Goal: Task Accomplishment & Management: Use online tool/utility

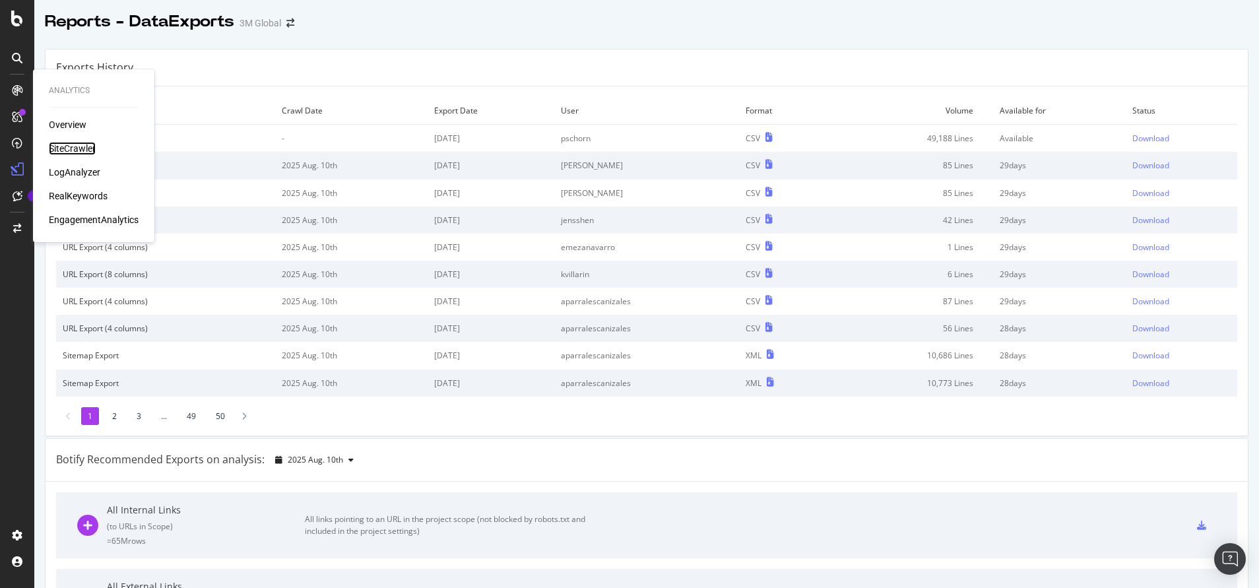
click at [62, 148] on div "SiteCrawler" at bounding box center [72, 148] width 47 height 13
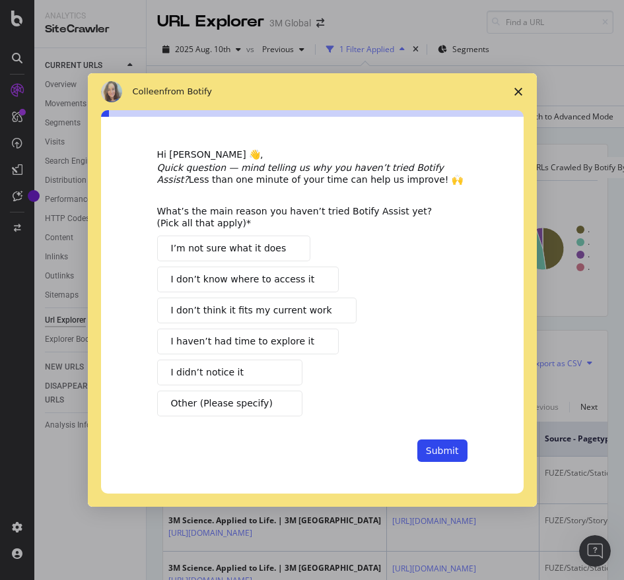
click at [521, 93] on icon "Close survey" at bounding box center [518, 92] width 8 height 8
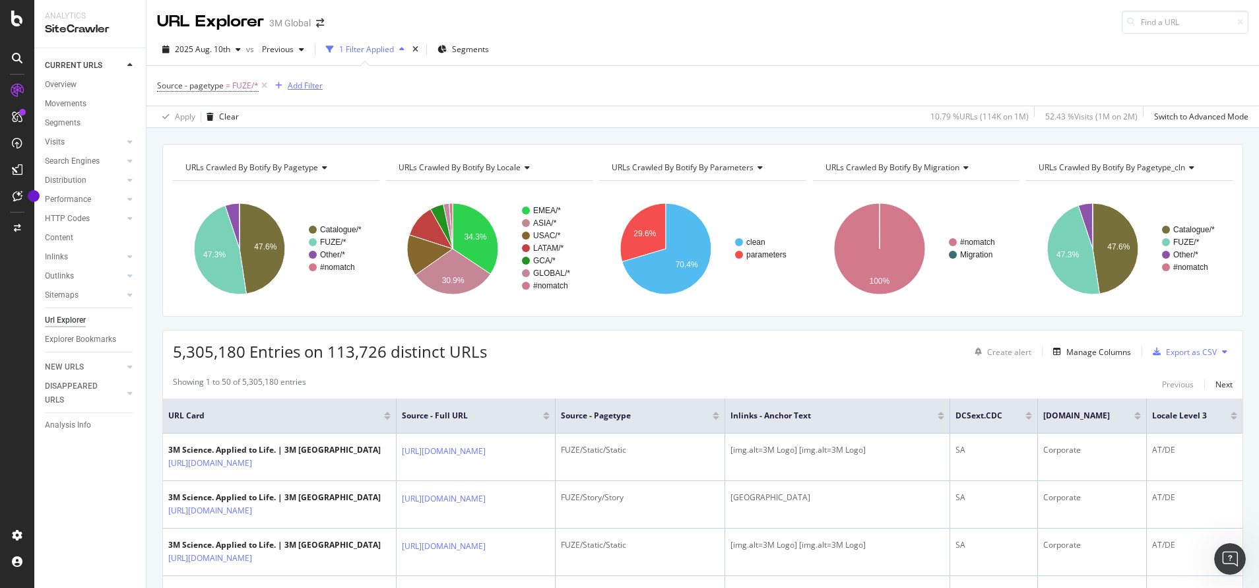
click at [314, 88] on div "Add Filter" at bounding box center [305, 85] width 35 height 11
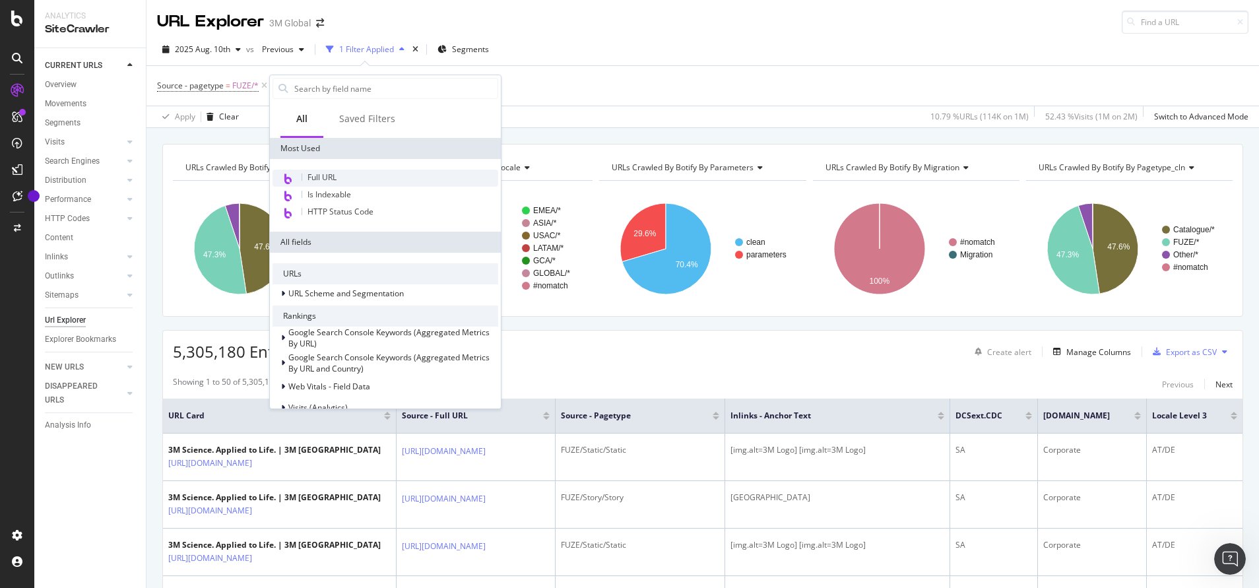
click at [339, 172] on div "Full URL" at bounding box center [386, 178] width 226 height 17
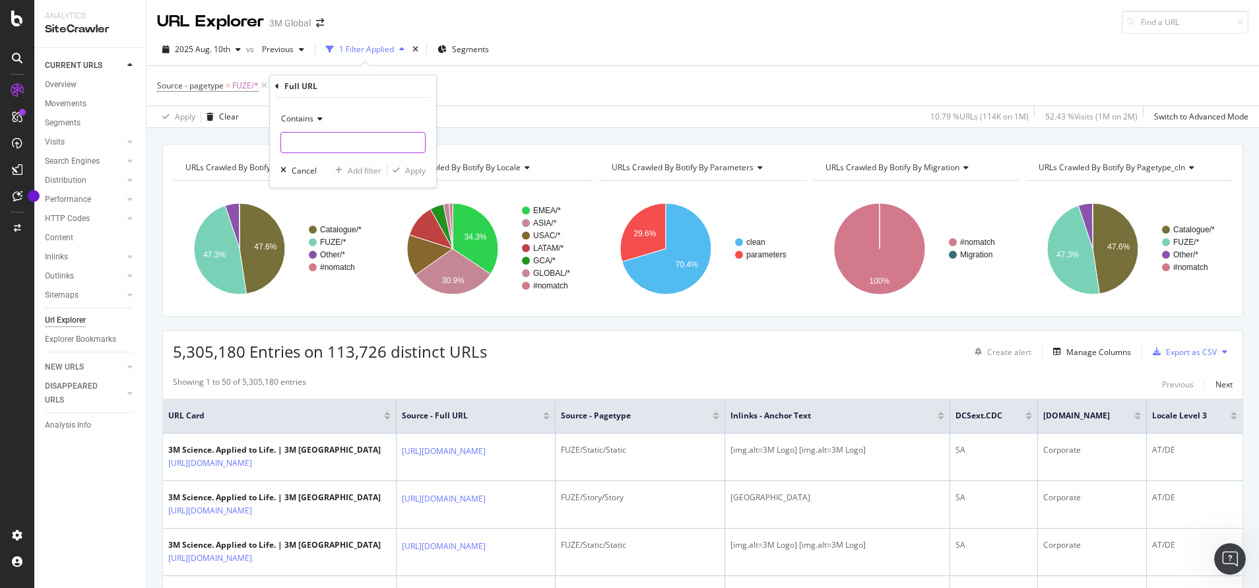
click at [373, 143] on input "text" at bounding box center [353, 142] width 144 height 21
paste input "https://www.3m.co.kr/3M/ko_KR/p/dc/v101619178/"
type input "https://www.3m.co.kr/3M/ko_KR/p/dc/v101619178/"
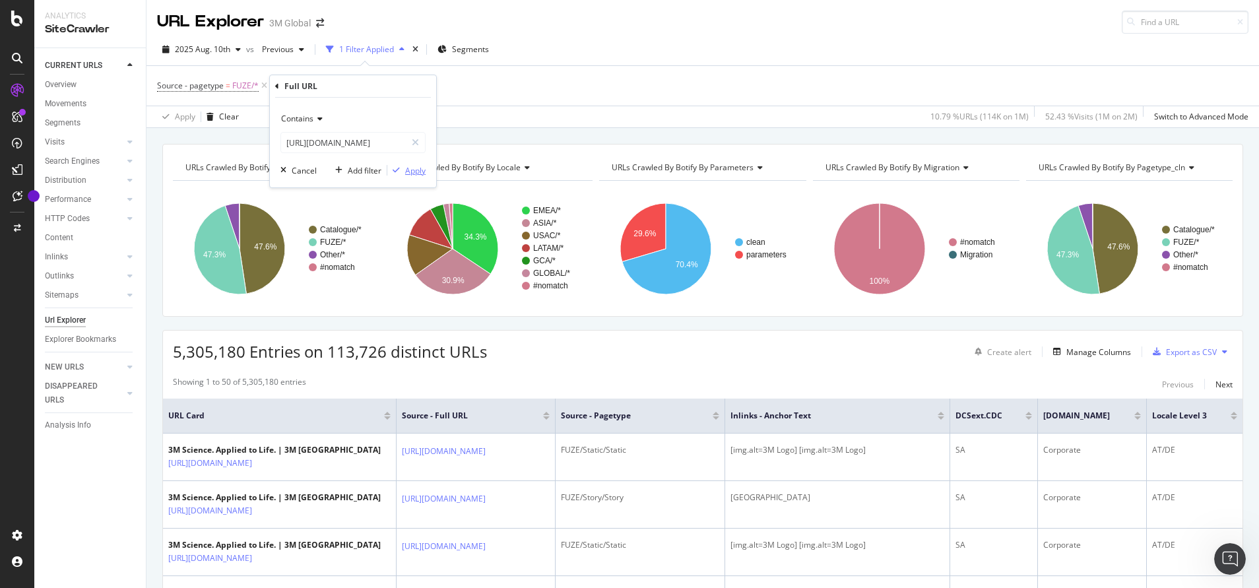
click at [406, 172] on div "Apply" at bounding box center [415, 170] width 20 height 11
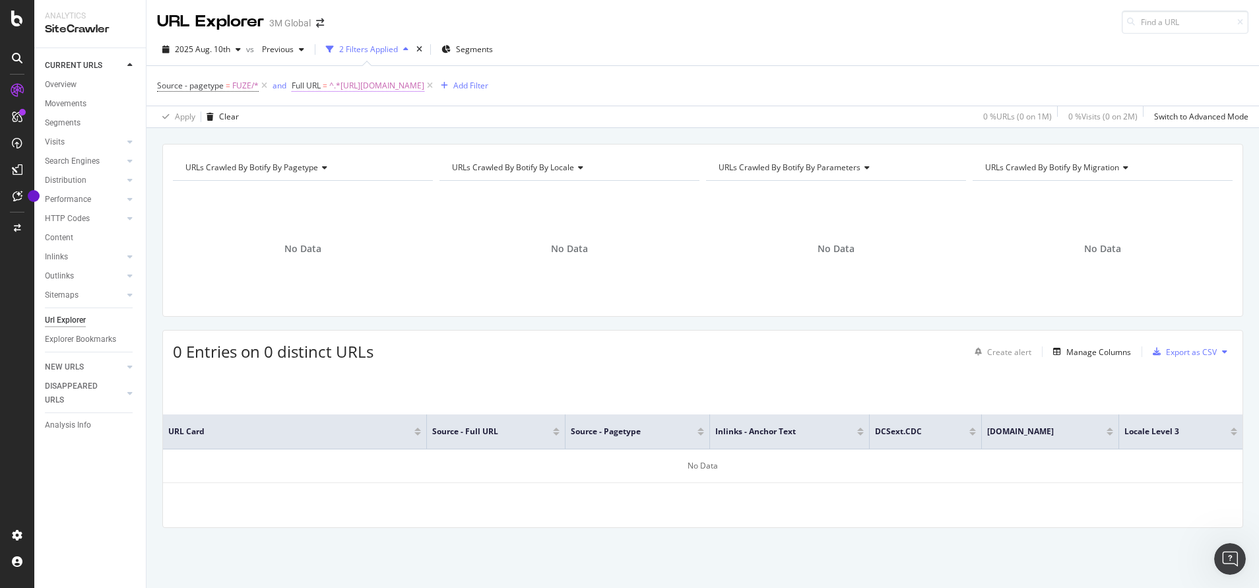
click at [424, 79] on span "^.*https://www.3m.co.kr/3M/ko_KR/p/dc/v101619178/.*$" at bounding box center [376, 86] width 95 height 18
click at [385, 146] on input "https://www.3m.co.kr/3M/ko_KR/p/dc/v101619178/" at bounding box center [365, 140] width 125 height 21
click at [386, 139] on input "https://www.3m.co.kr/3M/ko_KR/p/dc/v101619178/" at bounding box center [365, 140] width 125 height 21
type input "https://www.3m.co.kr/"
click at [447, 170] on div "Apply" at bounding box center [437, 168] width 20 height 11
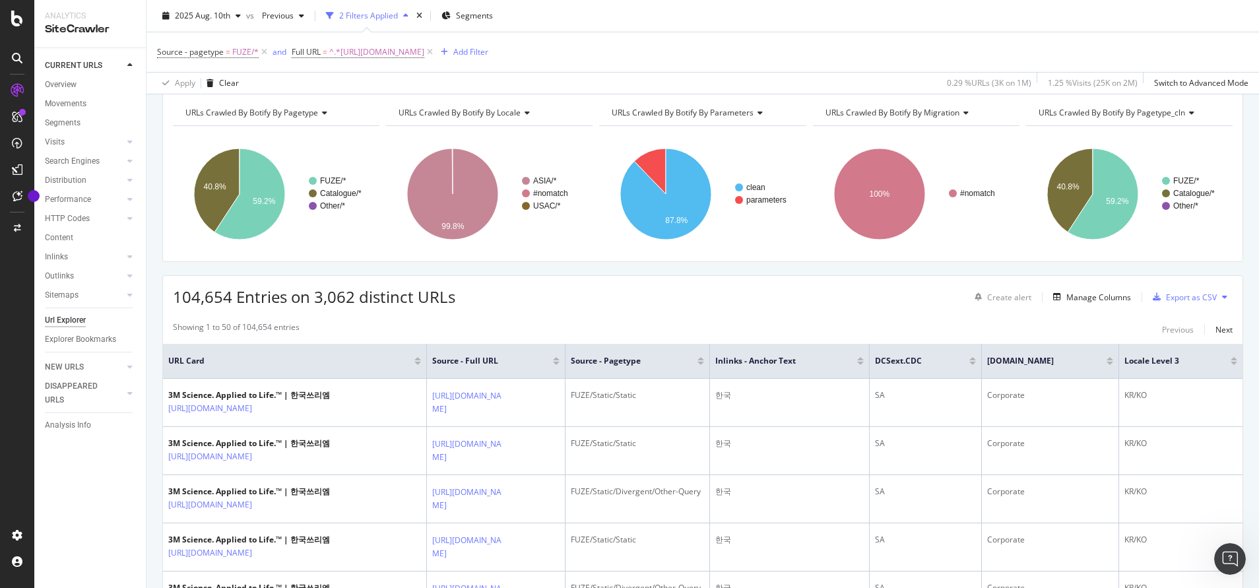
scroll to position [55, 0]
click at [435, 51] on icon at bounding box center [429, 52] width 11 height 13
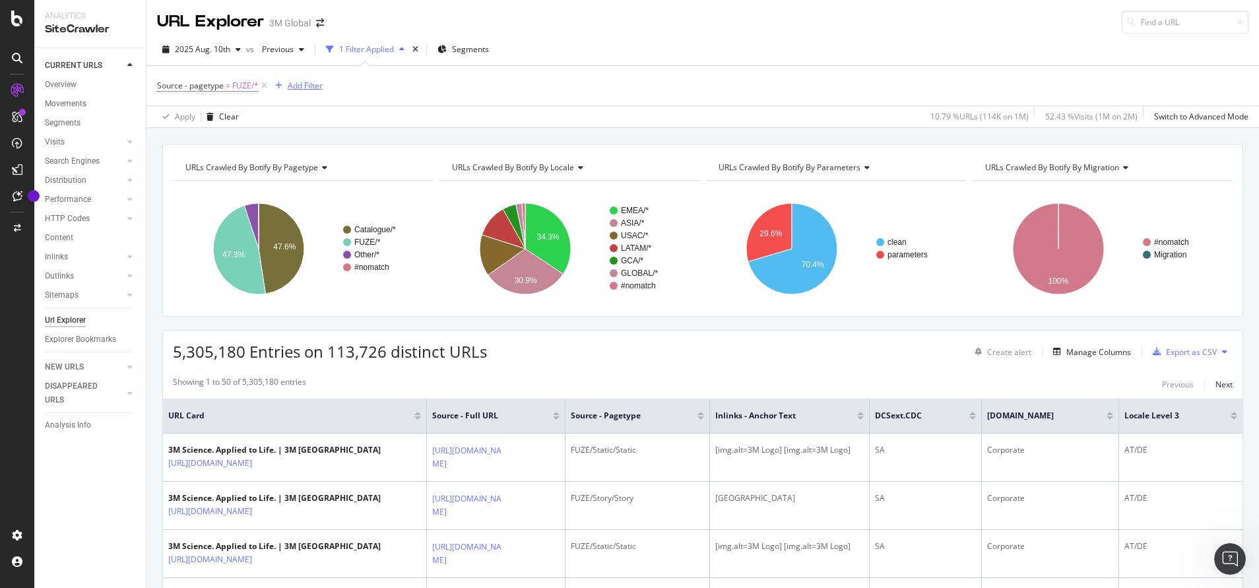
click at [302, 84] on div "Add Filter" at bounding box center [305, 85] width 35 height 11
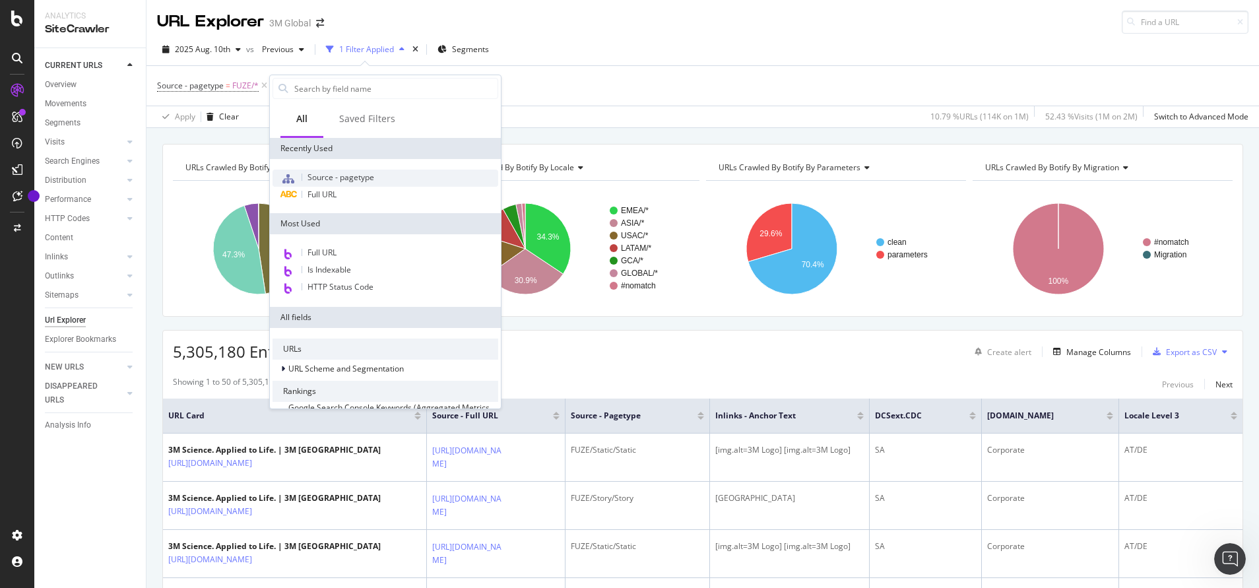
click at [329, 174] on span "Source - pagetype" at bounding box center [340, 177] width 67 height 11
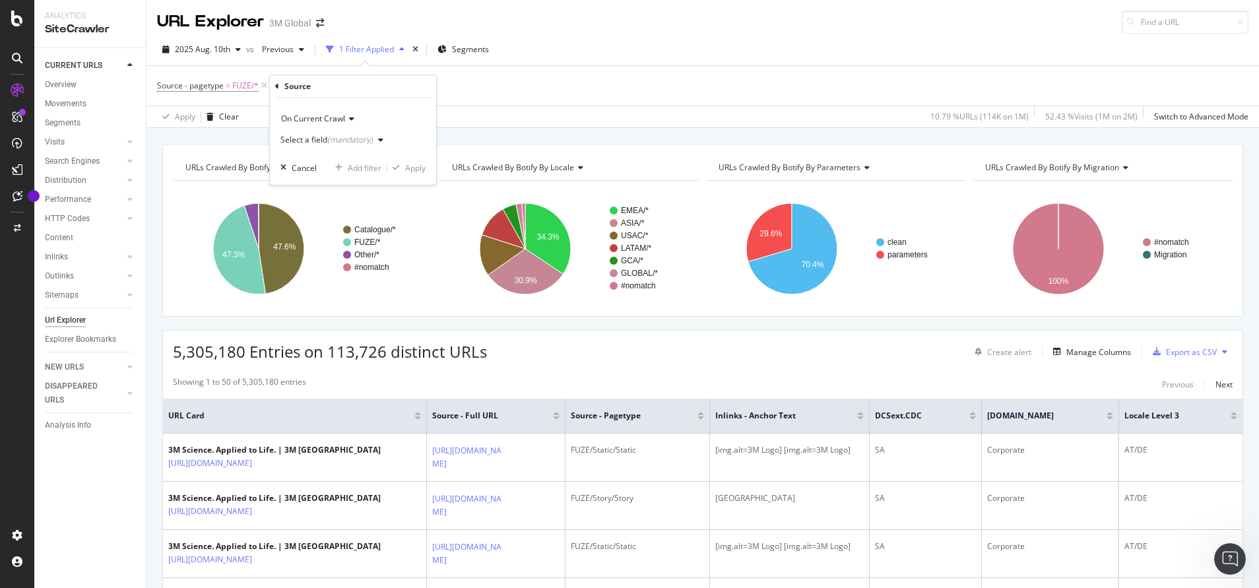
click at [346, 134] on div "Select a field (mandatory)" at bounding box center [334, 140] width 108 height 20
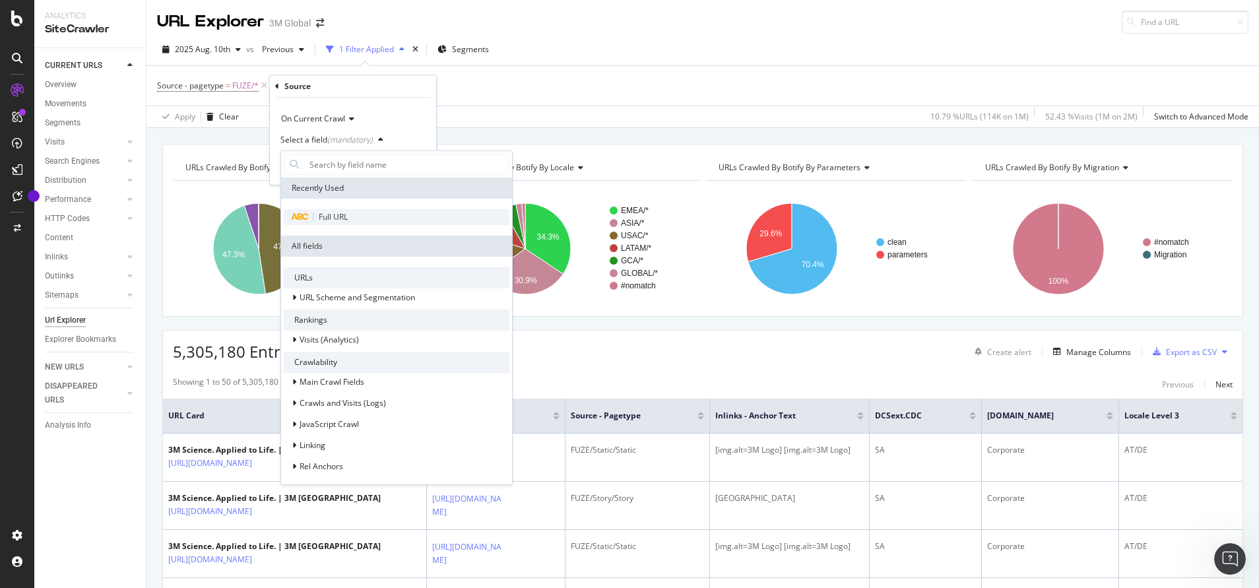
click at [319, 216] on span "Full URL" at bounding box center [333, 216] width 29 height 11
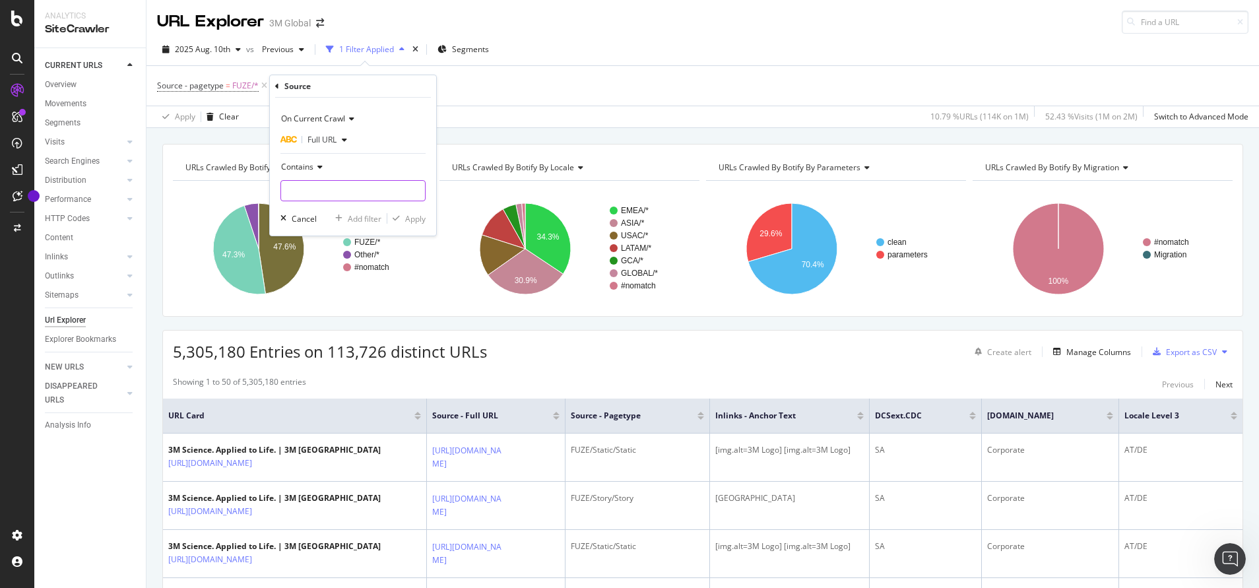
click at [340, 189] on input "text" at bounding box center [353, 190] width 144 height 21
paste input "https://www.3m.co.kr/3M/ko_KR/p/dc/v101619178/"
type input "https://www.3m.co.kr/3M/ko_KR/p/dc/v101619178/"
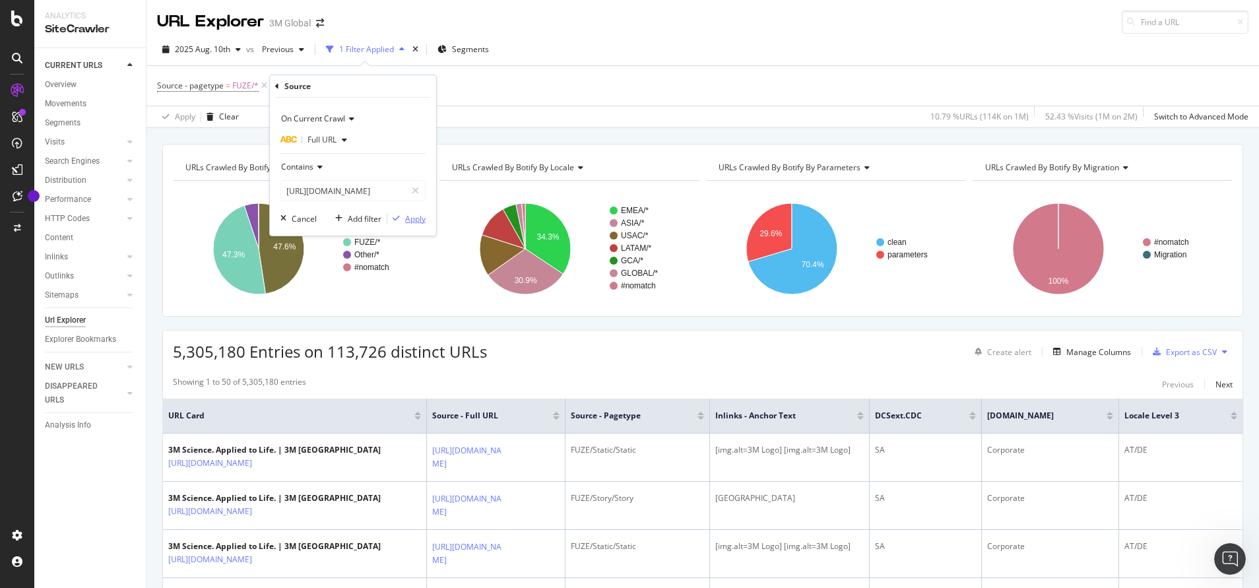
click at [422, 219] on div "Apply" at bounding box center [415, 218] width 20 height 11
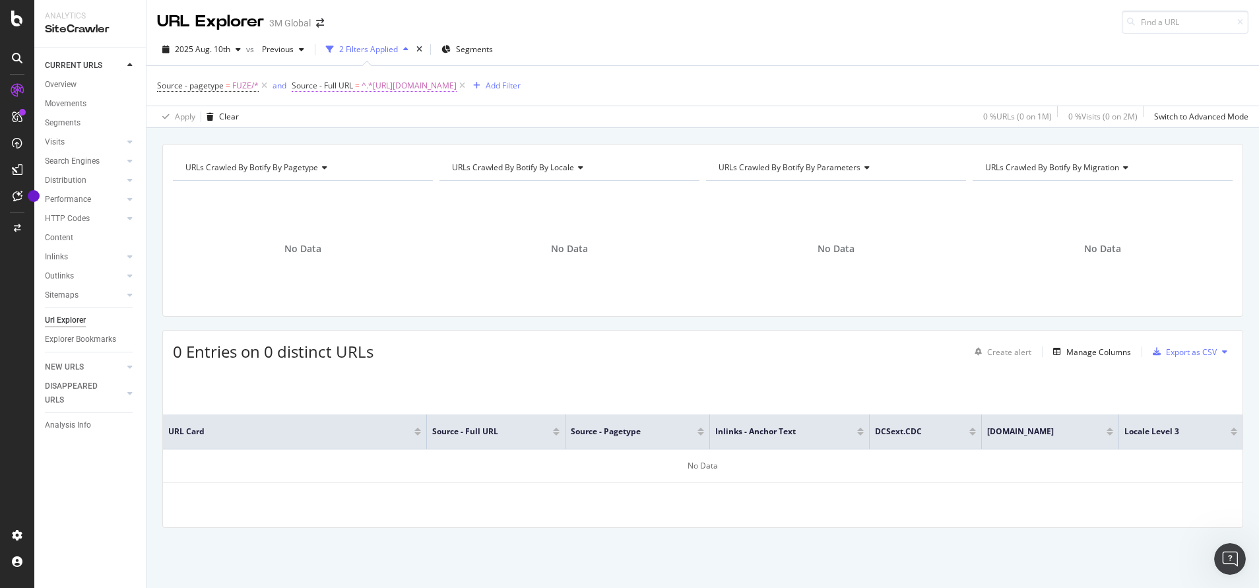
click at [457, 85] on span "^.*https://www.3m.co.kr/3M/ko_KR/p/dc/v101619178/.*$" at bounding box center [409, 86] width 95 height 18
click at [395, 187] on input "https://www.3m.co.kr/3M/ko_KR/p/dc/v101619178/" at bounding box center [365, 188] width 125 height 21
click at [387, 188] on input "https://www.3m.co.kr/3M/ko_KR/p/dc/v101619178/" at bounding box center [365, 188] width 125 height 21
drag, startPoint x: 390, startPoint y: 187, endPoint x: 554, endPoint y: 210, distance: 165.8
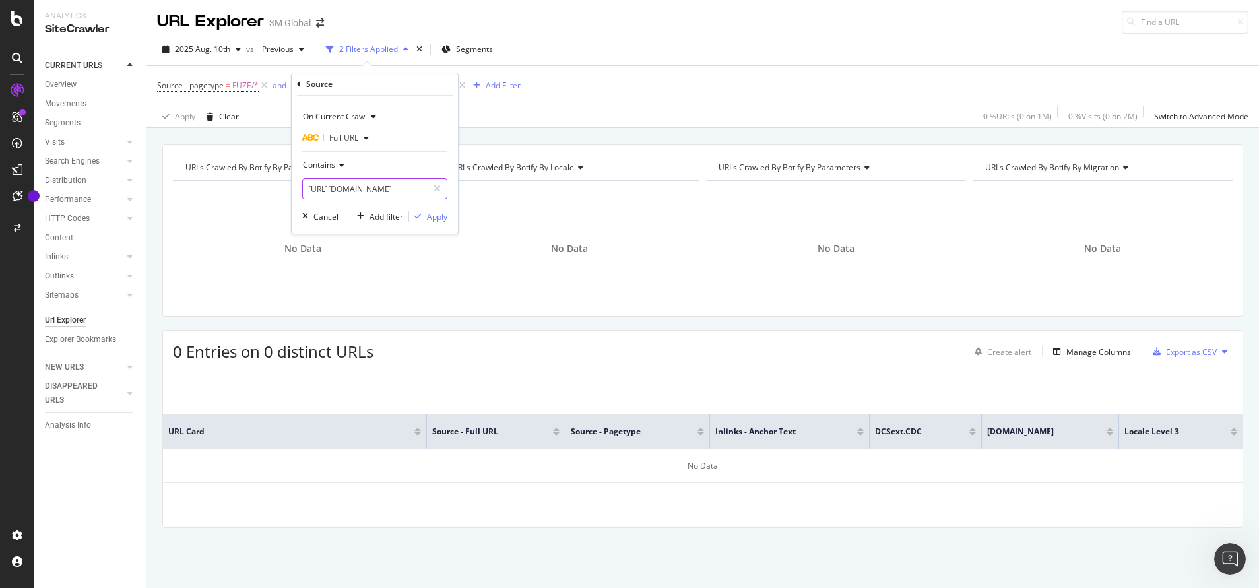
click at [554, 210] on body "Analytics SiteCrawler CURRENT URLS Overview Movements Segments Visits Analysis …" at bounding box center [629, 294] width 1259 height 588
type input "https://www.3m.co.kr/"
click at [442, 212] on div "Apply" at bounding box center [437, 216] width 20 height 11
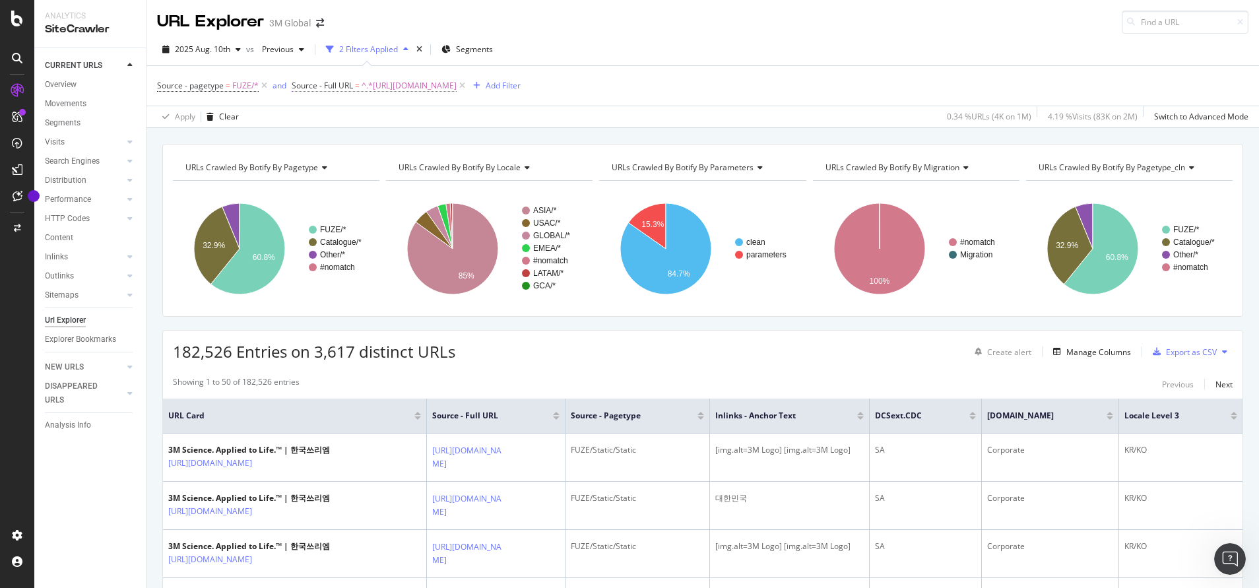
click at [403, 82] on span "^.*https://www.3m.co.kr/.*$" at bounding box center [409, 86] width 95 height 18
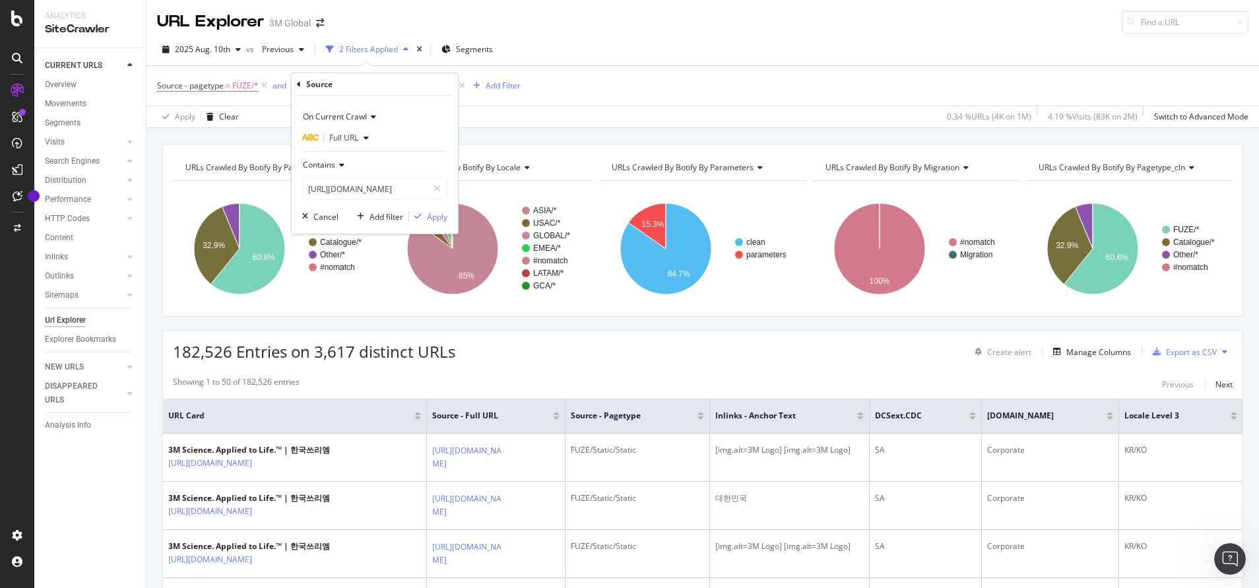
click at [295, 85] on div "Source On Current Crawl Full URL Contains https://www.3m.co.kr/ Cancel Add filt…" at bounding box center [375, 153] width 166 height 160
click at [297, 84] on icon at bounding box center [299, 85] width 4 height 8
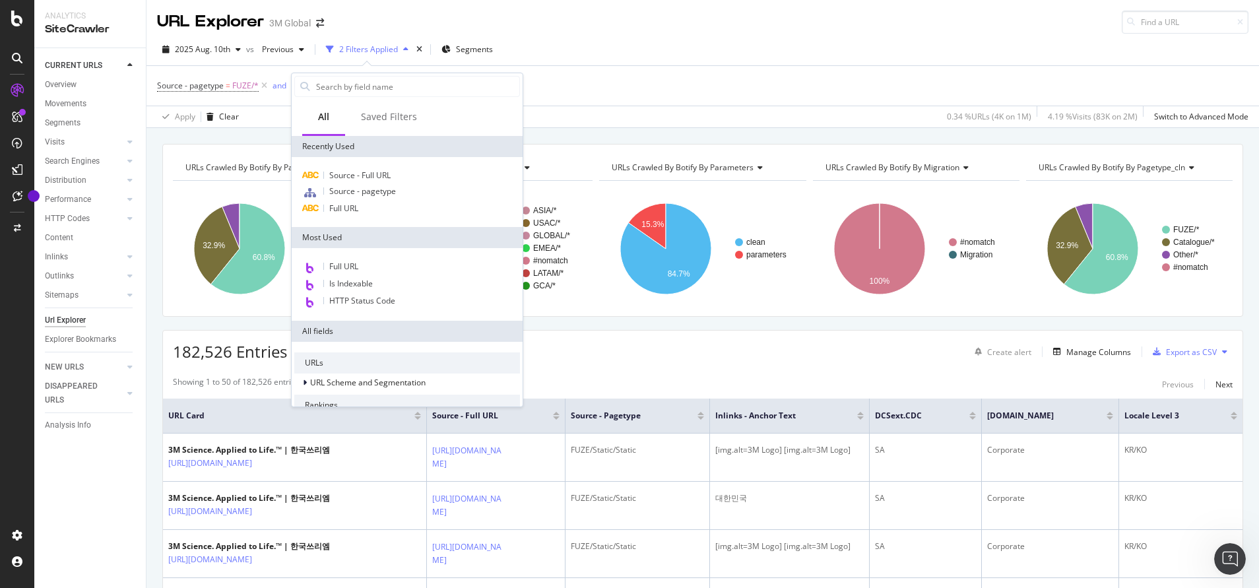
click at [338, 257] on div "Full URL Is Indexable HTTP Status Code" at bounding box center [407, 284] width 231 height 73
click at [338, 265] on span "Full URL" at bounding box center [343, 266] width 29 height 11
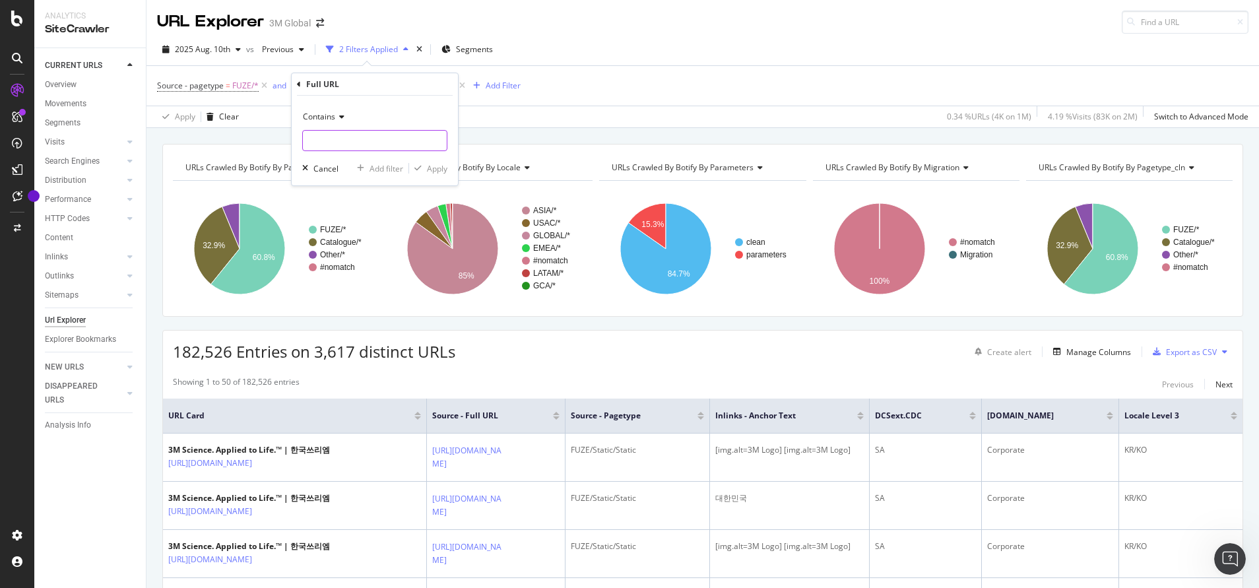
click at [375, 137] on input "text" at bounding box center [375, 140] width 144 height 21
click at [352, 143] on input "text" at bounding box center [375, 140] width 144 height 21
paste input "https://www.3m.co.kr/3M/ko_KR/p/dc/v101619178/"
drag, startPoint x: 337, startPoint y: 136, endPoint x: 496, endPoint y: 151, distance: 159.7
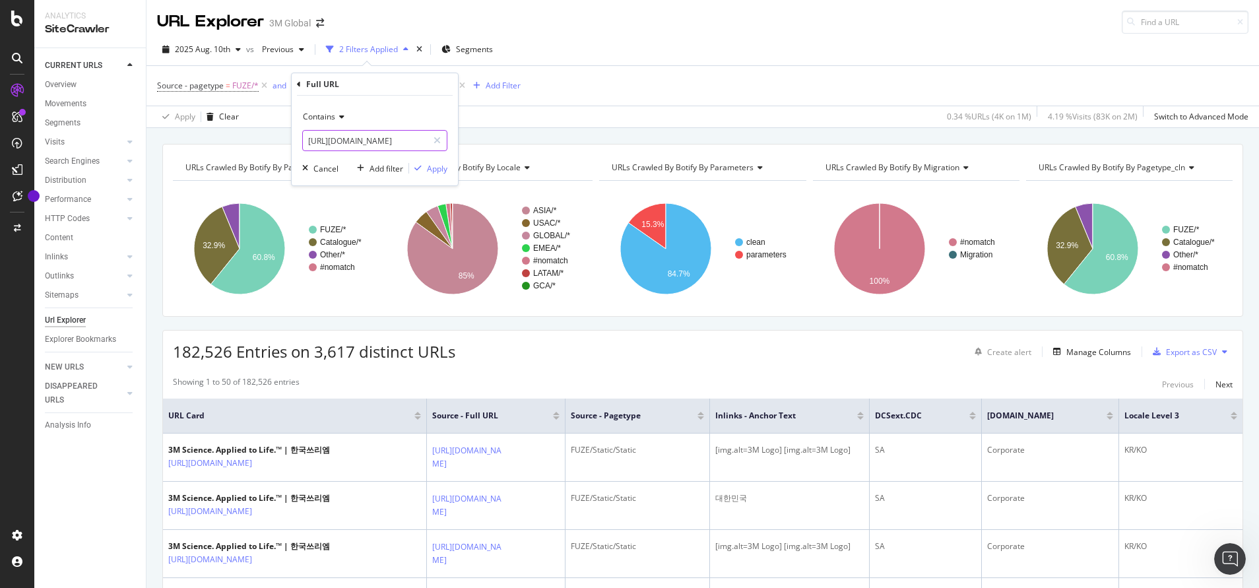
click at [496, 151] on body "Analytics SiteCrawler CURRENT URLS Overview Movements Segments Visits Analysis …" at bounding box center [629, 294] width 1259 height 588
type input "https://www.3m.co.kr/"
click at [430, 168] on div "Apply" at bounding box center [437, 168] width 20 height 11
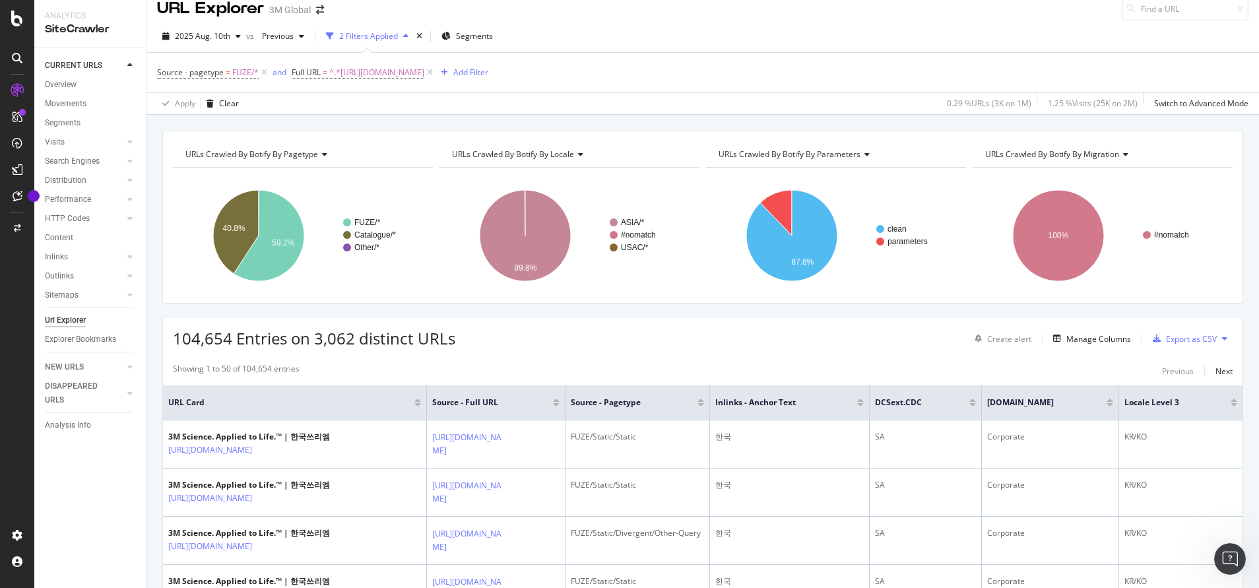
scroll to position [14, 0]
click at [229, 31] on span "2025 Aug. 10th" at bounding box center [202, 35] width 55 height 11
click at [389, 70] on span "^.*https://www.3m.co.kr/.*$" at bounding box center [376, 72] width 95 height 18
click at [432, 156] on div "Apply" at bounding box center [437, 154] width 20 height 11
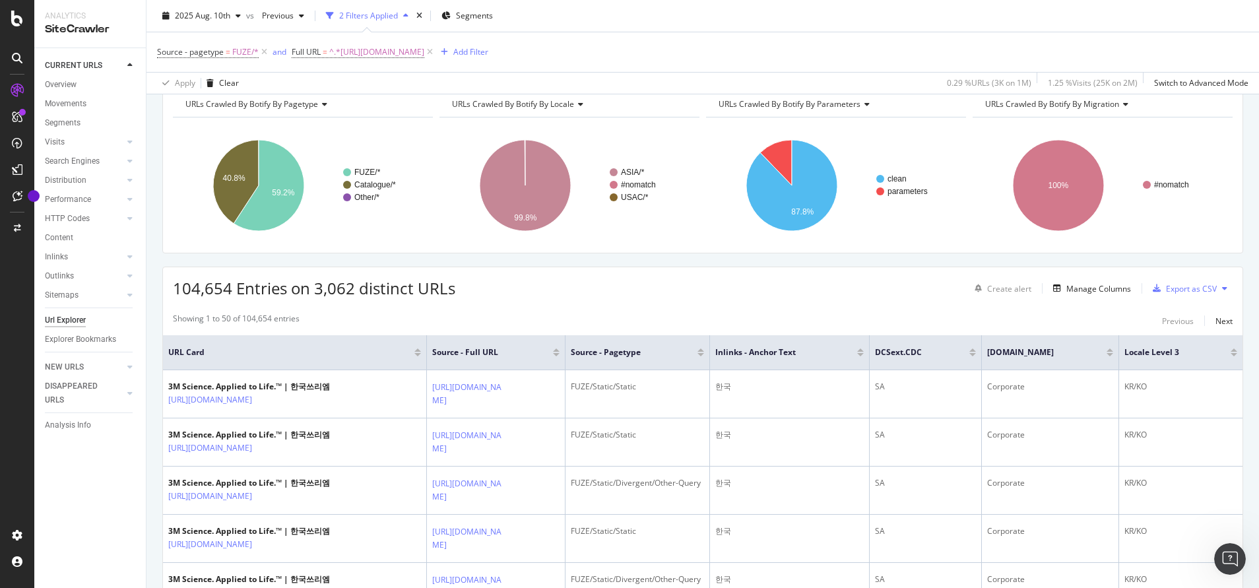
scroll to position [0, 0]
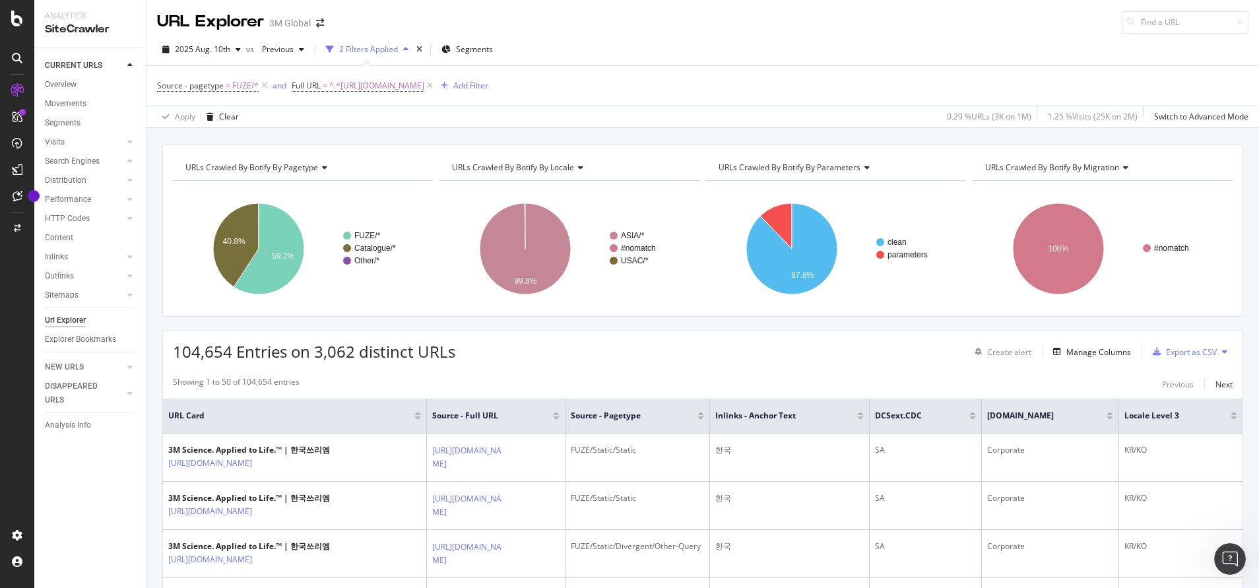
click at [657, 137] on div "URLs Crawled By Botify By pagetype Chart (by Value) Table Expand Export as CSV …" at bounding box center [702, 144] width 1112 height 32
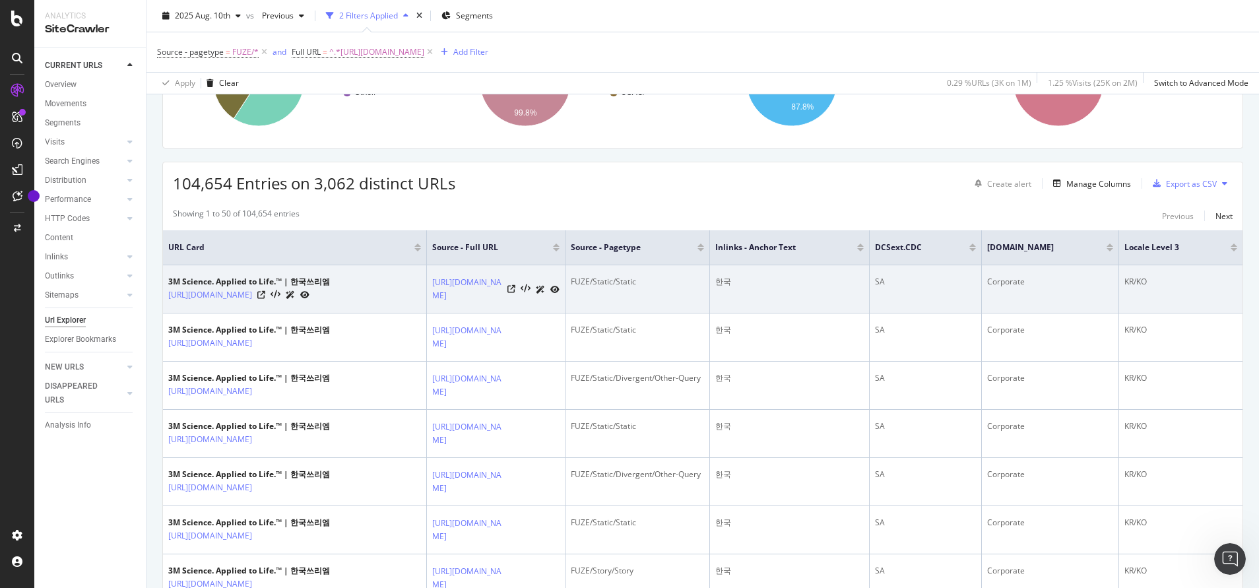
scroll to position [168, 0]
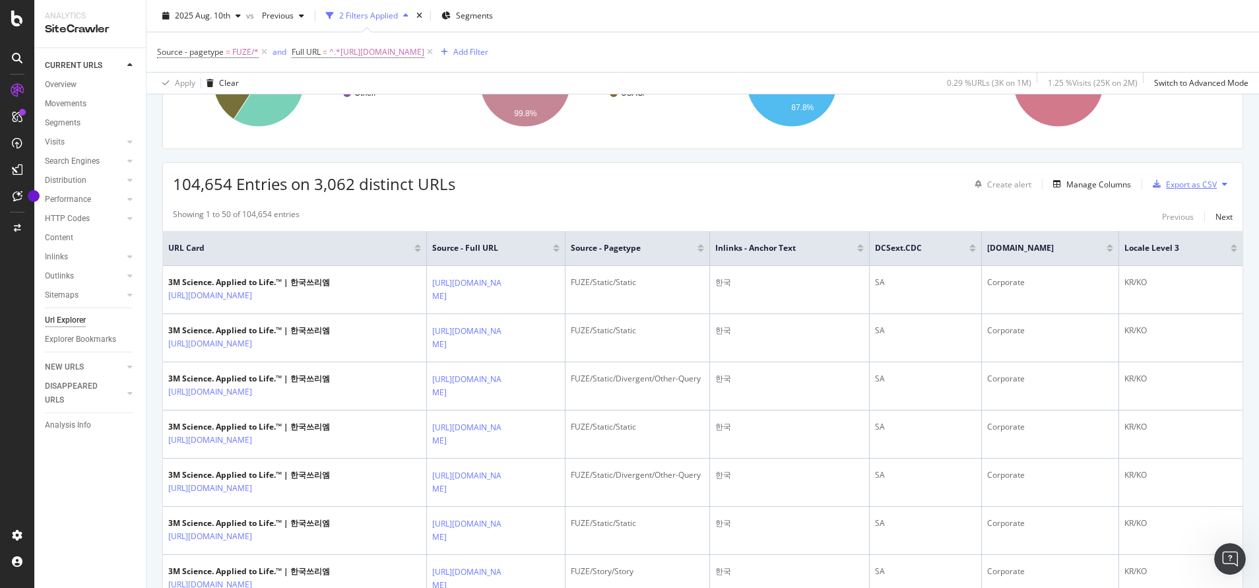
click at [1184, 179] on div "Export as CSV" at bounding box center [1191, 184] width 51 height 11
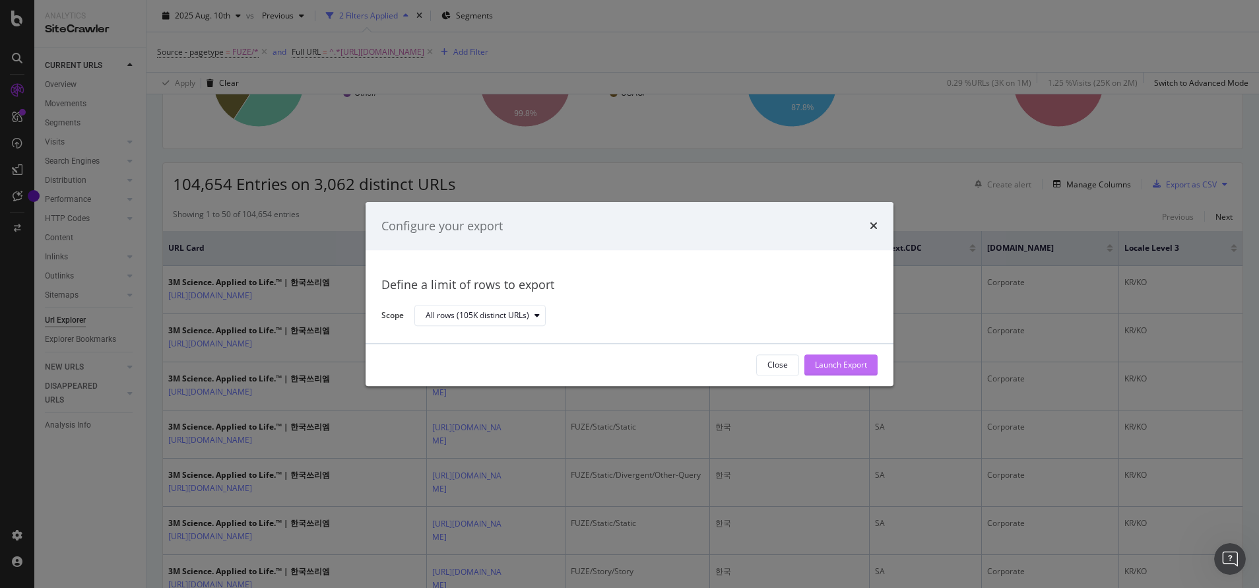
click at [859, 367] on div "Launch Export" at bounding box center [841, 365] width 52 height 11
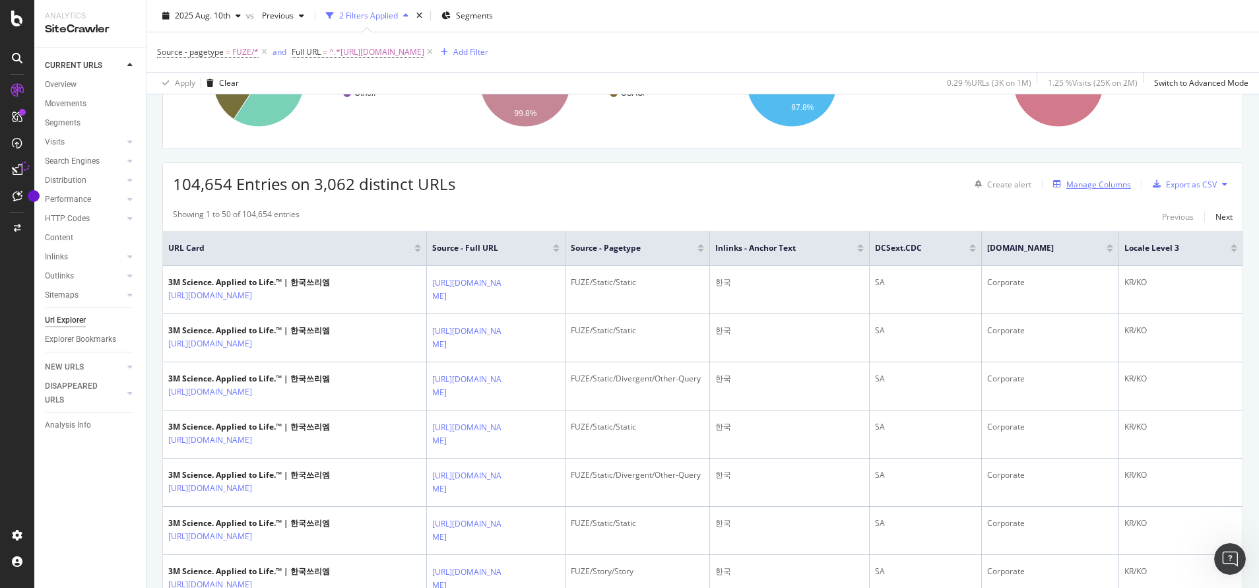
click at [1084, 183] on div "Manage Columns" at bounding box center [1098, 184] width 65 height 11
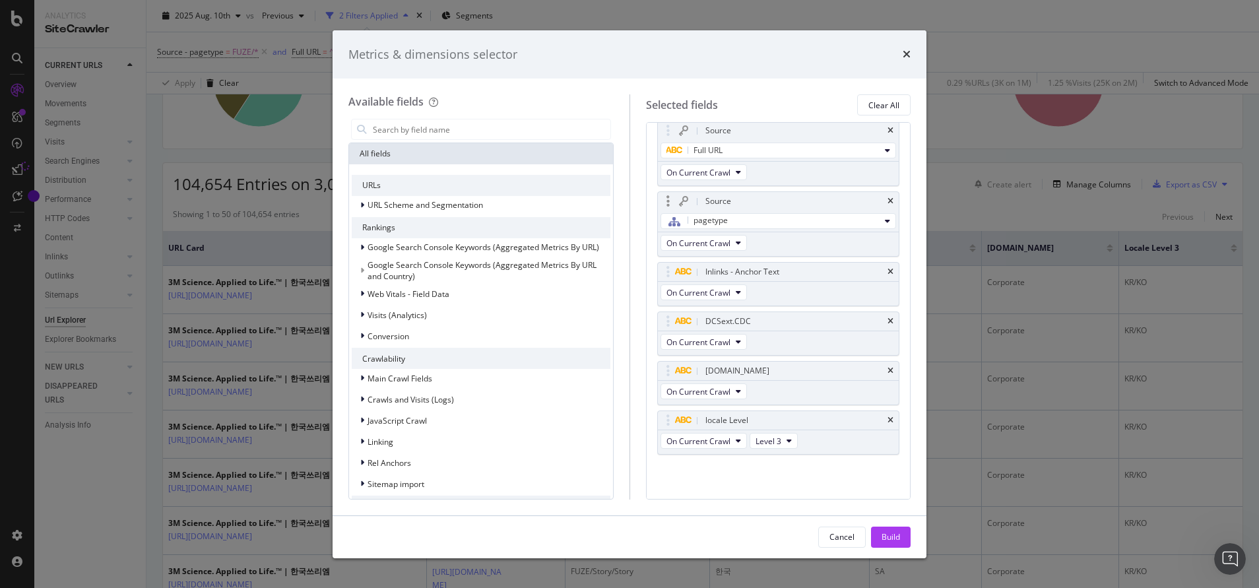
scroll to position [0, 0]
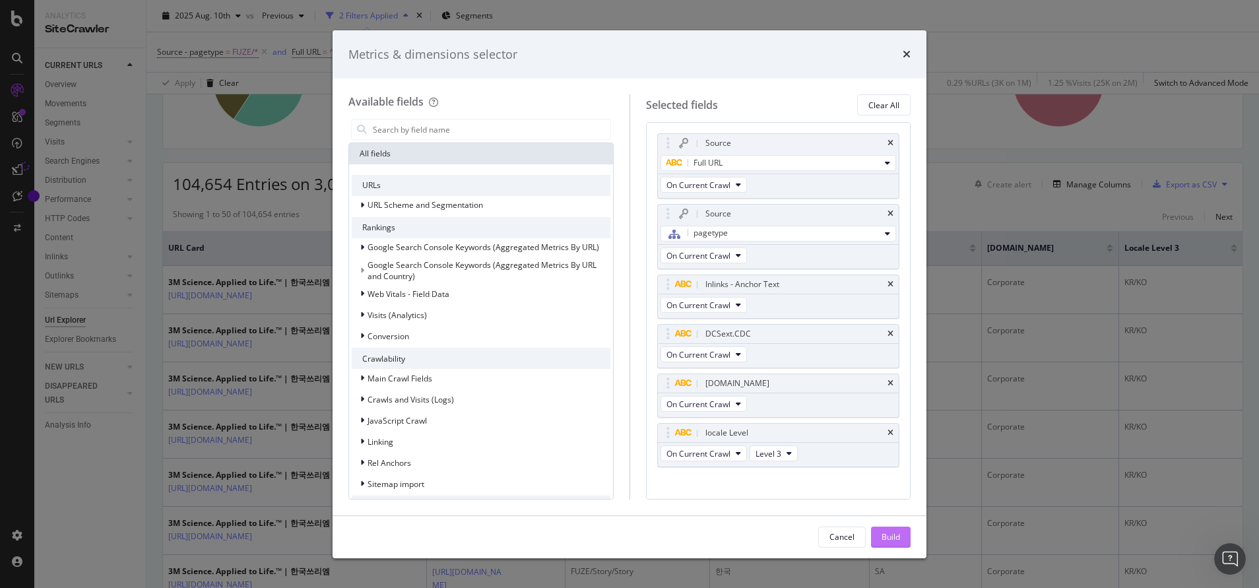
click at [905, 533] on button "Build" at bounding box center [891, 537] width 40 height 21
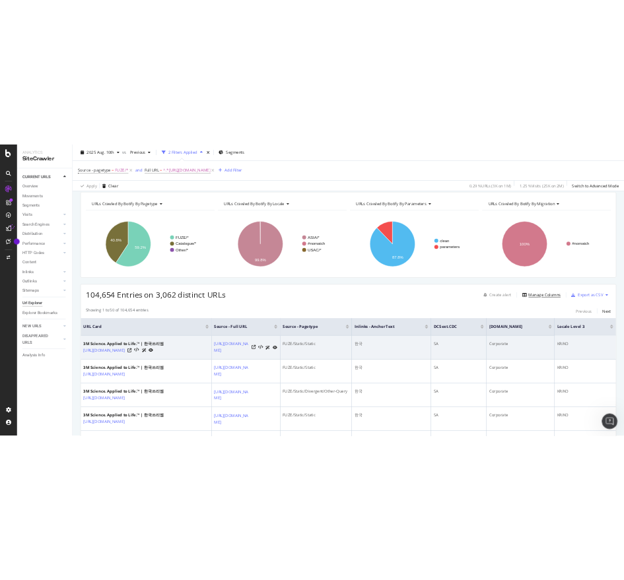
scroll to position [46, 0]
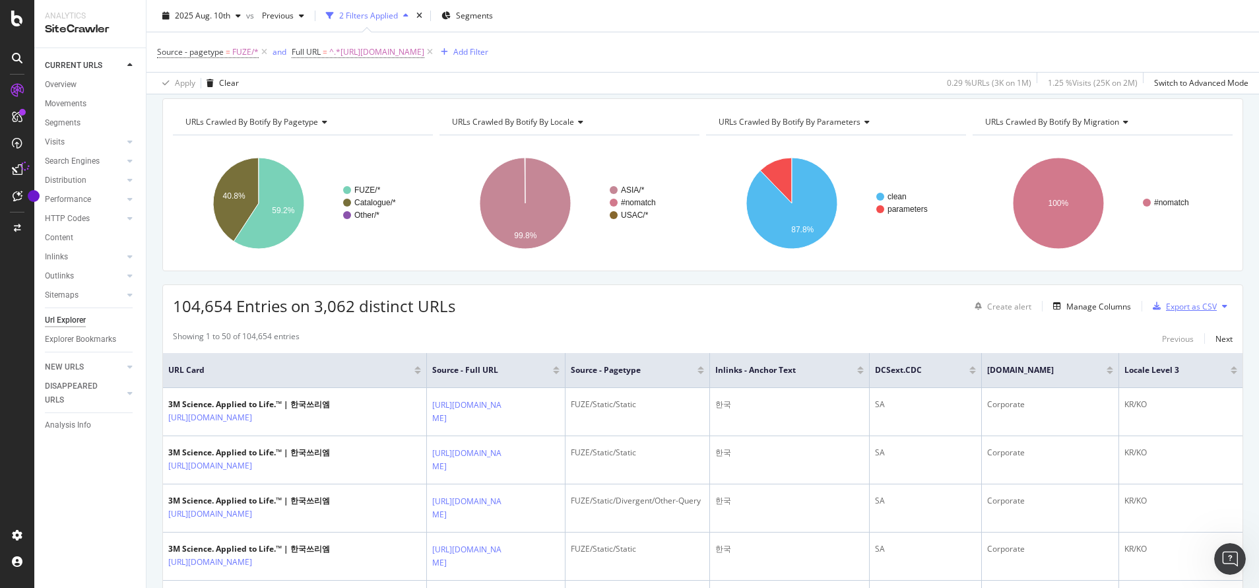
click at [1178, 306] on div "Export as CSV" at bounding box center [1191, 306] width 51 height 11
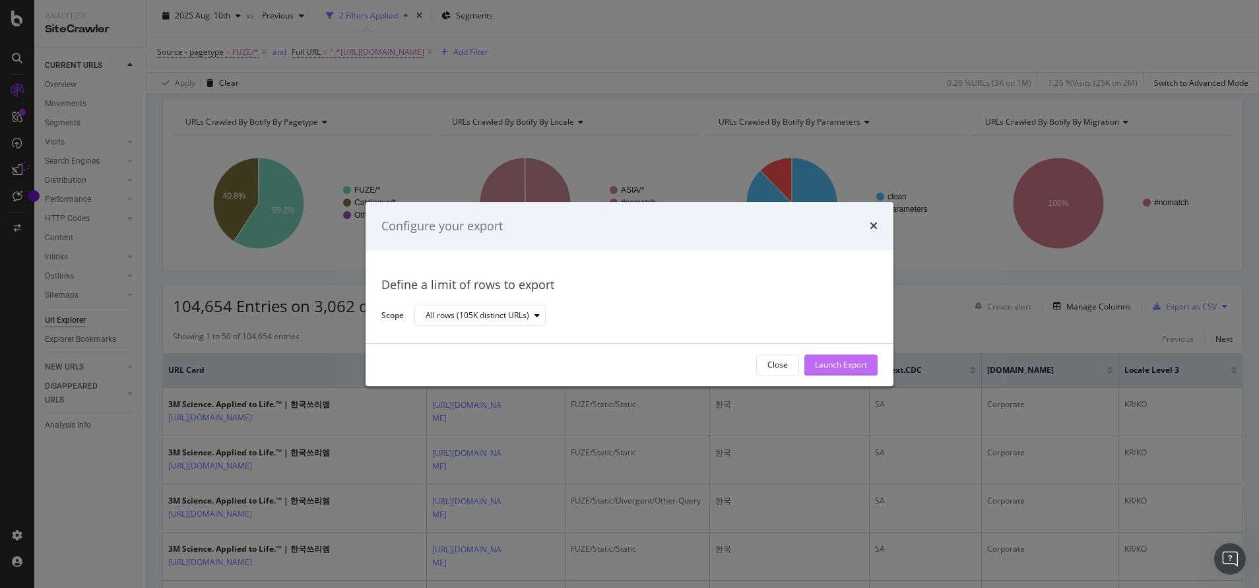
click at [860, 355] on div "Launch Export" at bounding box center [841, 365] width 52 height 20
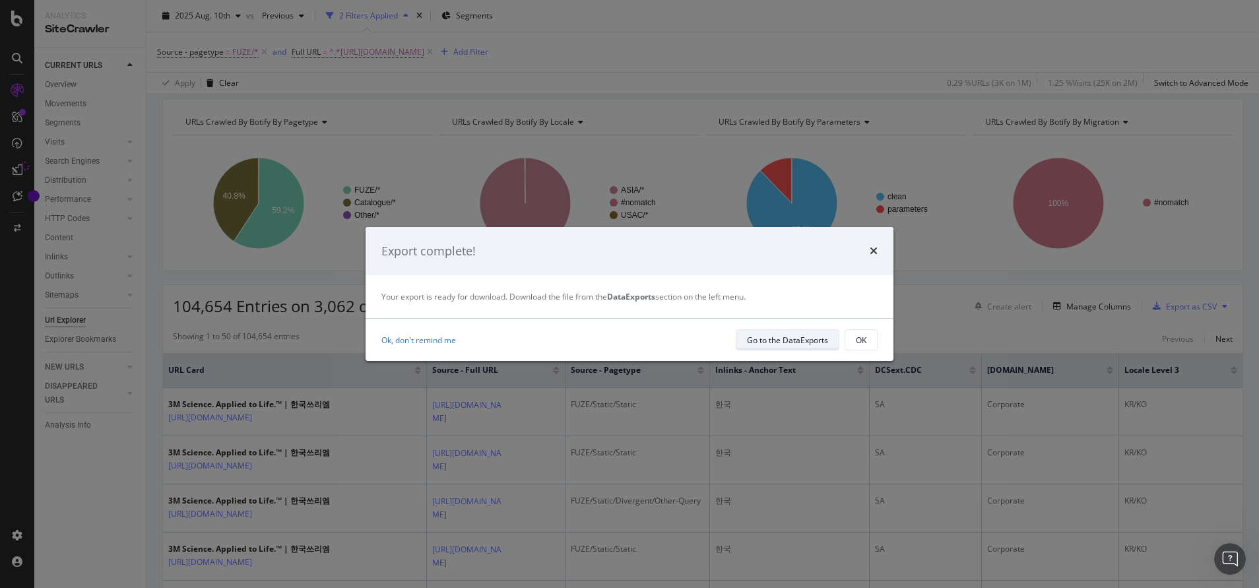
click at [790, 340] on div "Go to the DataExports" at bounding box center [787, 340] width 81 height 11
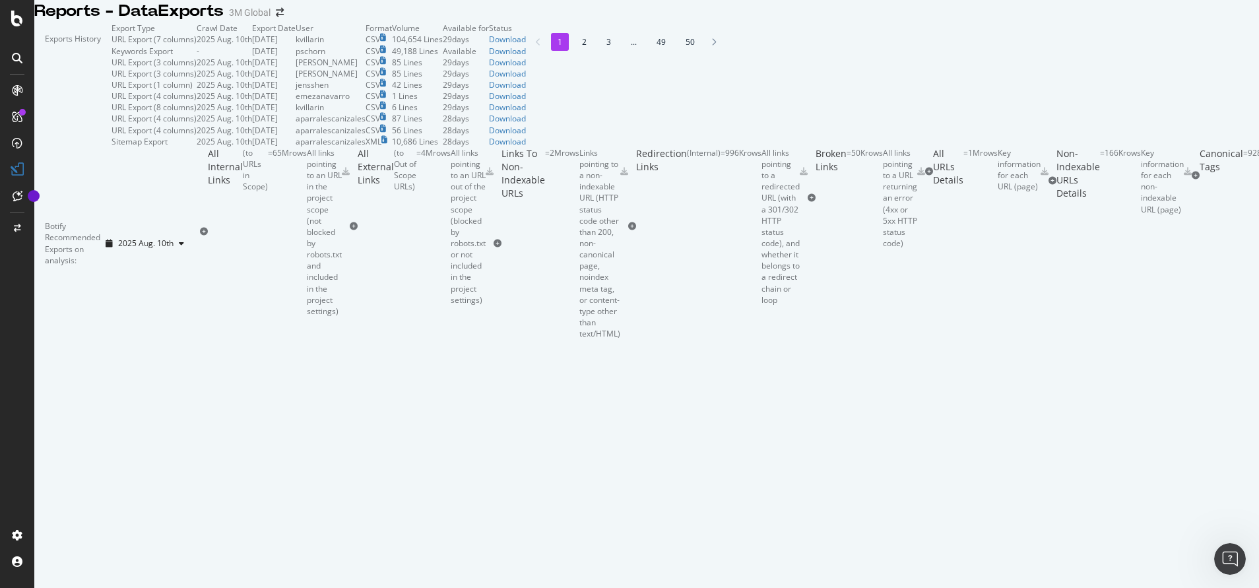
click at [112, 73] on div "Exports History" at bounding box center [72, 84] width 77 height 125
click at [526, 45] on div "Download" at bounding box center [507, 39] width 37 height 11
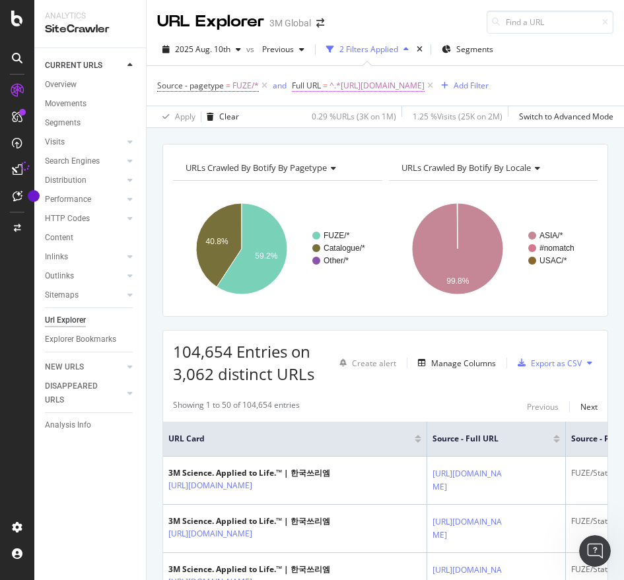
click at [350, 86] on span "^.*https://www.3m.co.kr/.*$" at bounding box center [376, 86] width 95 height 18
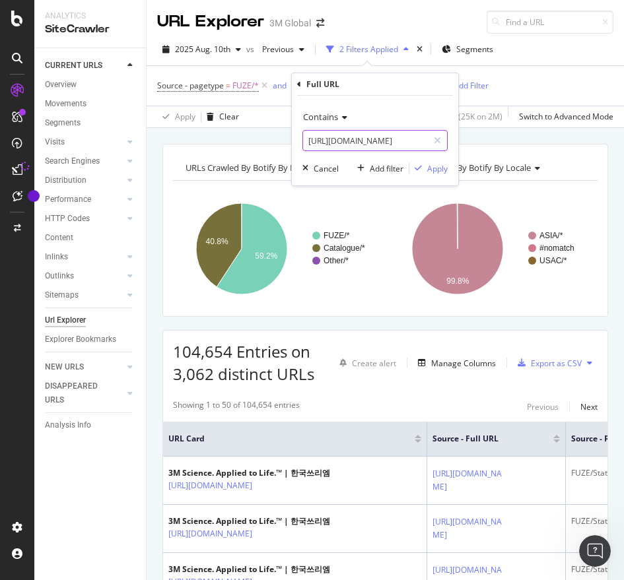
click at [325, 143] on input "https://www.3m.co.kr/" at bounding box center [365, 140] width 125 height 21
paste input "3M/ko_KR/p/dc/v101619178/"
type input "https://www.3m.co.kr/3M/ko_KR/p/dc/v101619178/"
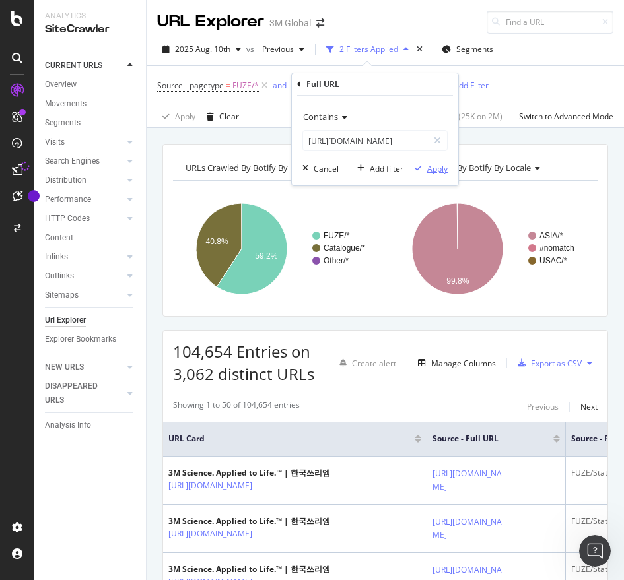
click at [440, 164] on div "Apply" at bounding box center [437, 168] width 20 height 11
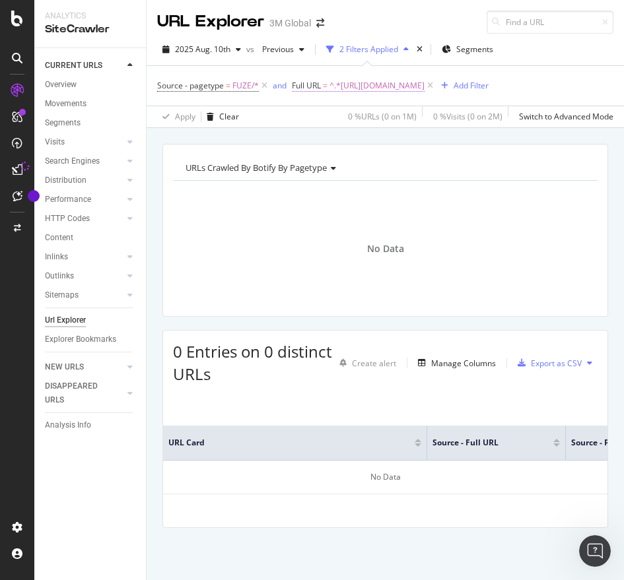
click at [397, 88] on span "^.*https://www.3m.co.kr/3M/ko_KR/p/dc/v101619178/.*$" at bounding box center [376, 86] width 95 height 18
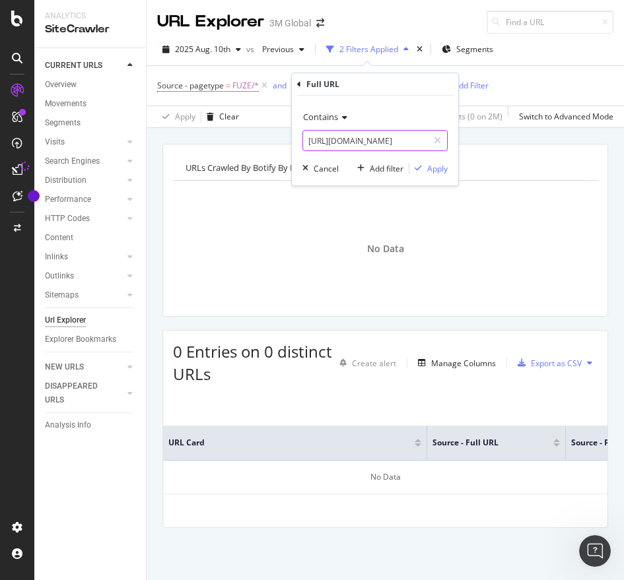
paste input "9"
click at [360, 138] on input "https://www.3m.co.kr/3M/ko_KR/p/dc/v101619178/" at bounding box center [365, 140] width 125 height 21
type input "https://www.3m.co.kr/3M/ko_KR/p/dc/v101619179/"
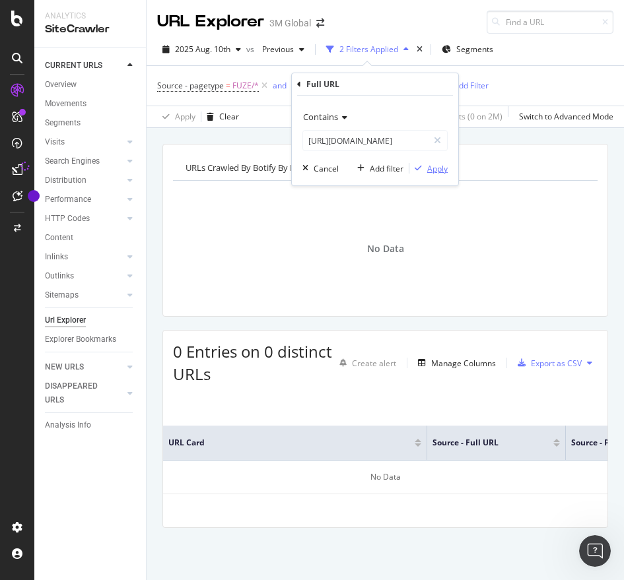
click at [429, 172] on div "Apply" at bounding box center [437, 168] width 20 height 11
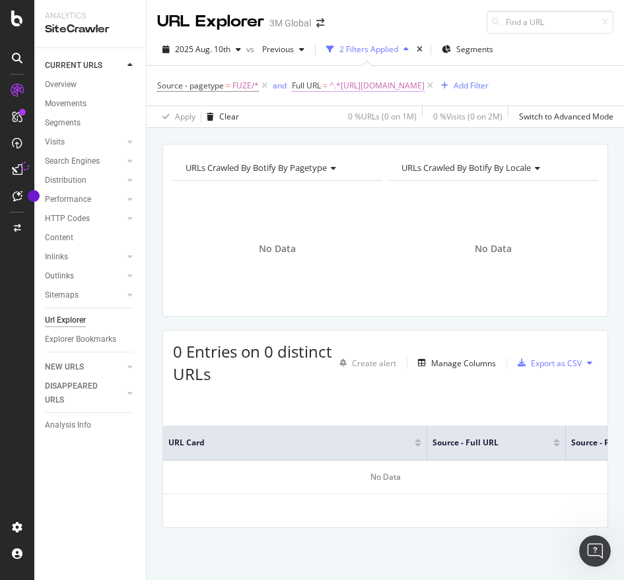
click at [424, 82] on span "^.*https://www.3m.co.kr/3M/ko_KR/p/dc/v101619179/.*$" at bounding box center [376, 86] width 95 height 18
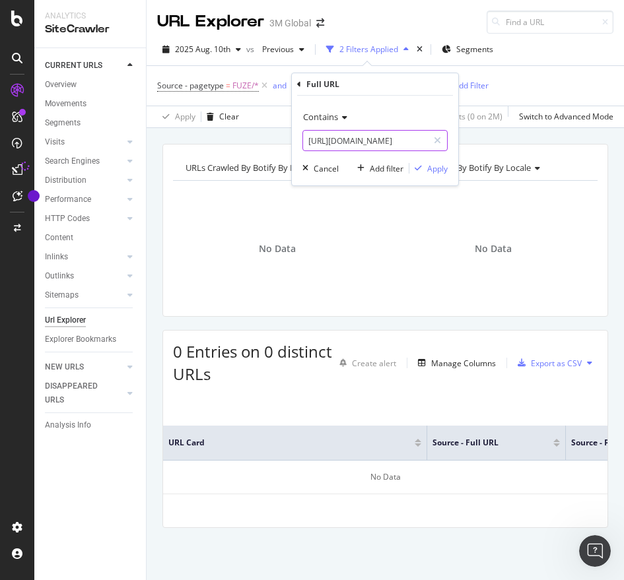
click at [385, 140] on input "https://www.3m.co.kr/3M/ko_KR/p/dc/v101619179/" at bounding box center [365, 140] width 125 height 21
paste input "80"
type input "https://www.3m.co.kr/3M/ko_KR/p/dc/v101619180/"
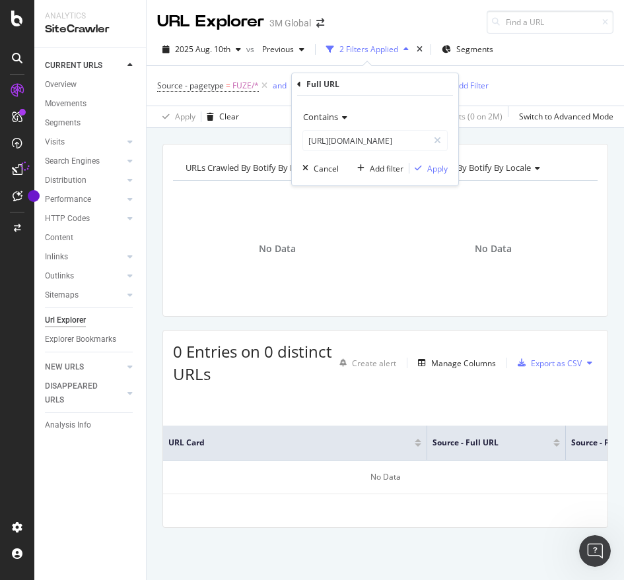
click at [428, 160] on div "Contains https://www.3m.co.kr/3M/ko_KR/p/dc/v101619180/ Cancel Add filter Apply" at bounding box center [375, 141] width 166 height 90
click at [430, 164] on div "Apply" at bounding box center [437, 168] width 20 height 11
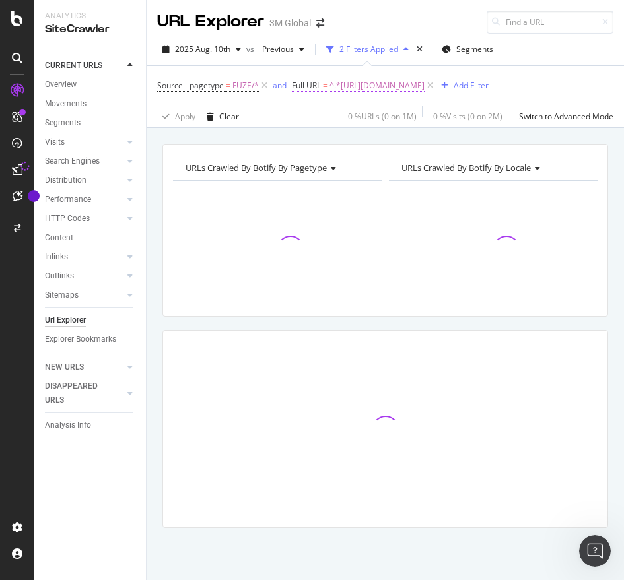
click at [313, 80] on span "Full URL" at bounding box center [306, 85] width 29 height 11
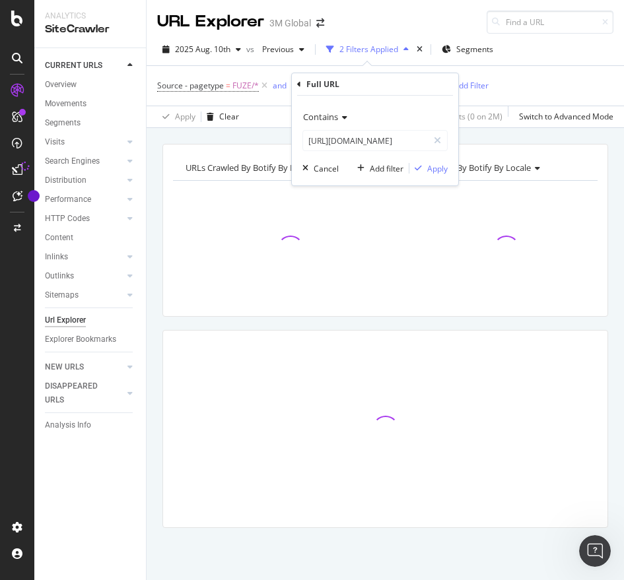
click at [300, 84] on icon at bounding box center [299, 85] width 4 height 8
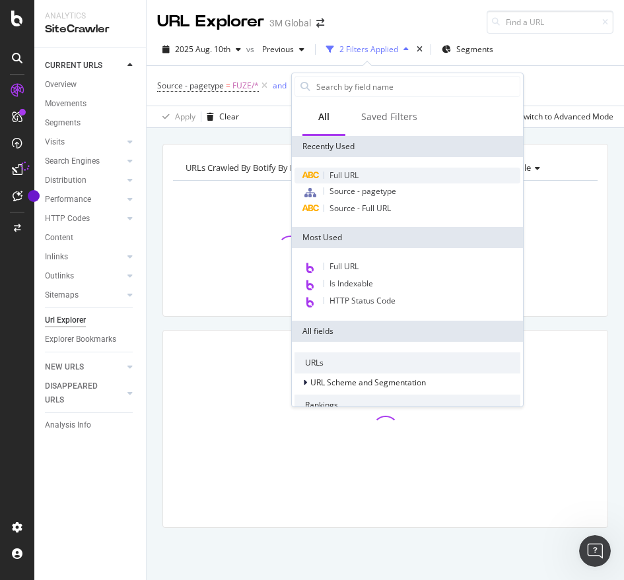
click at [381, 174] on div "Full URL" at bounding box center [407, 176] width 226 height 16
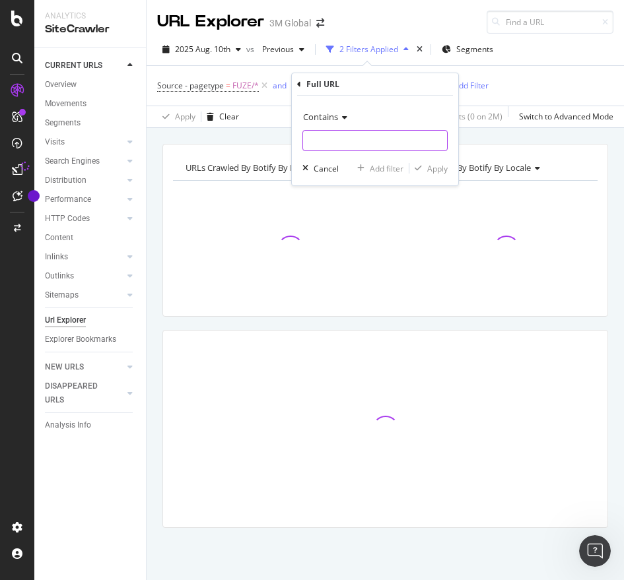
click at [392, 138] on input "text" at bounding box center [375, 140] width 144 height 21
click at [314, 144] on input "text" at bounding box center [375, 140] width 144 height 21
paste input "https://www.3m.co.kr/3M/ko_KR/p/dc/v101619180/"
drag, startPoint x: 336, startPoint y: 140, endPoint x: 577, endPoint y: 172, distance: 243.7
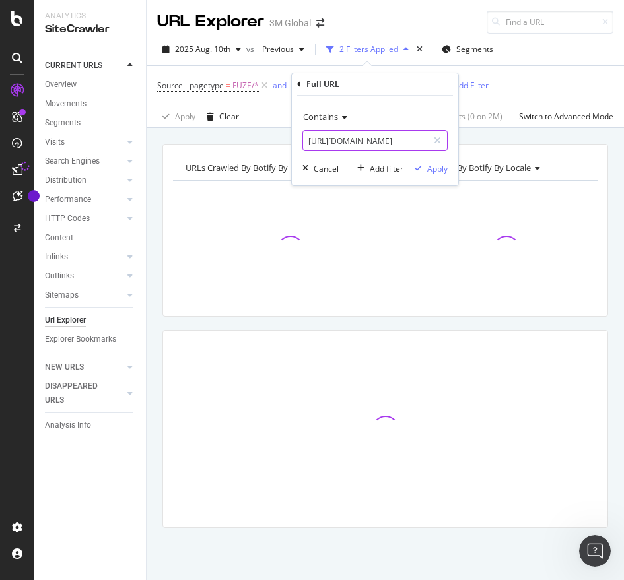
click at [577, 172] on body "Analytics SiteCrawler CURRENT URLS Overview Movements Segments Visits Analysis …" at bounding box center [312, 290] width 624 height 580
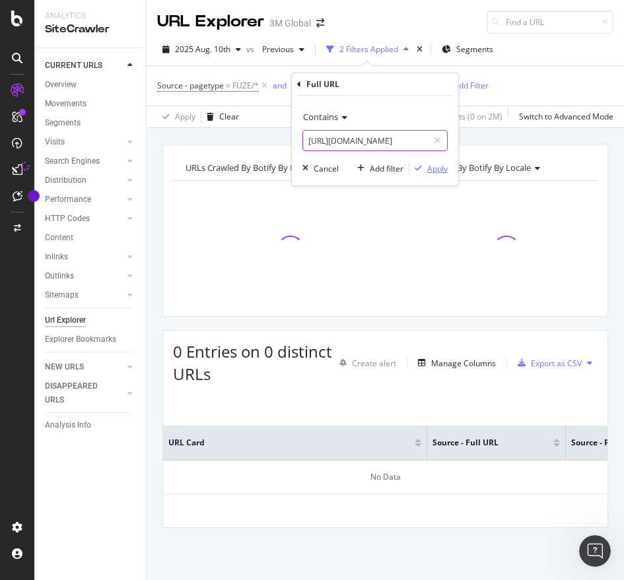
type input "https://www.3m.co.kr/"
click at [434, 168] on div "Apply" at bounding box center [437, 168] width 20 height 11
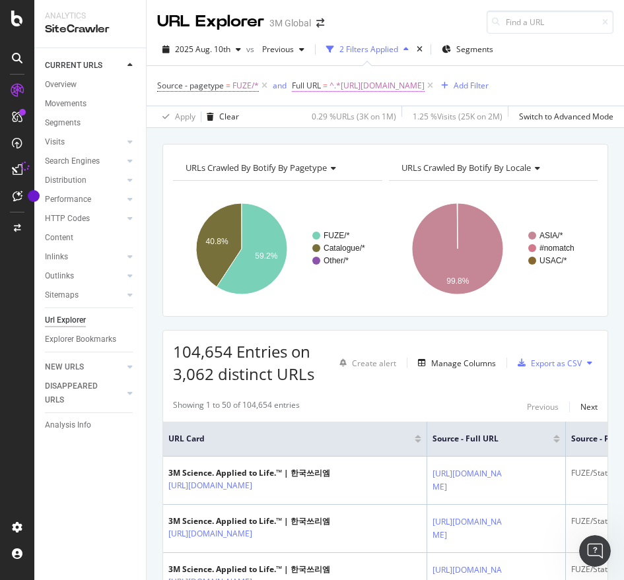
click at [356, 81] on span "^.*https://www.3m.co.kr/.*$" at bounding box center [376, 86] width 95 height 18
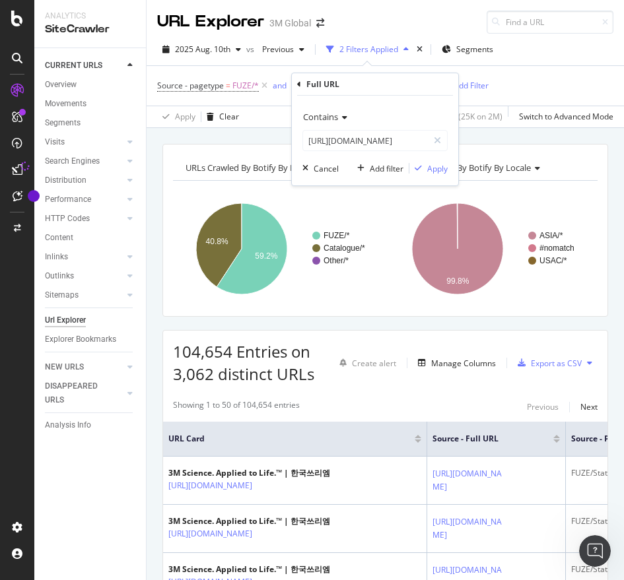
click at [299, 88] on div "Full URL" at bounding box center [375, 84] width 156 height 22
click at [297, 84] on icon at bounding box center [299, 85] width 4 height 8
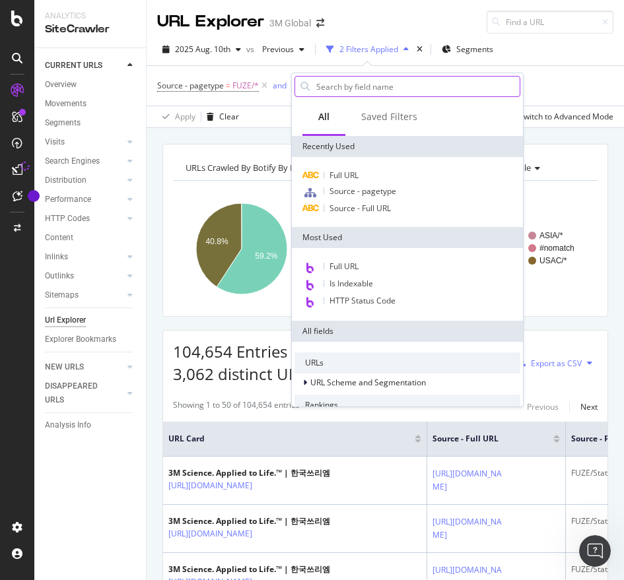
click at [342, 80] on input "text" at bounding box center [417, 87] width 205 height 20
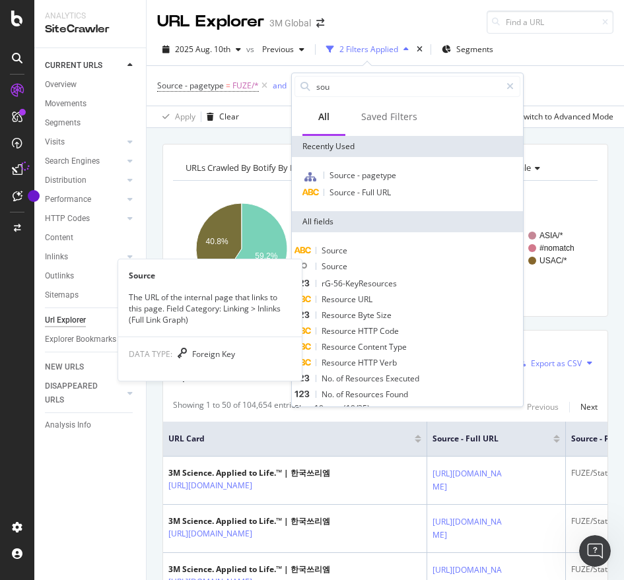
type input "sou"
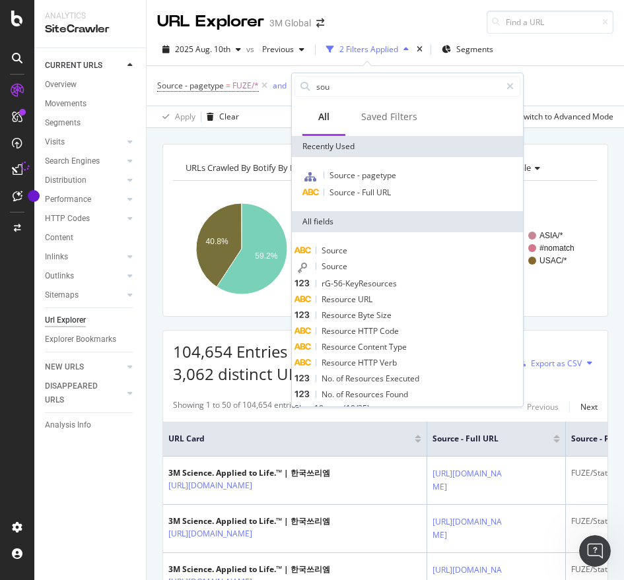
click at [347, 270] on span "Source" at bounding box center [334, 266] width 26 height 11
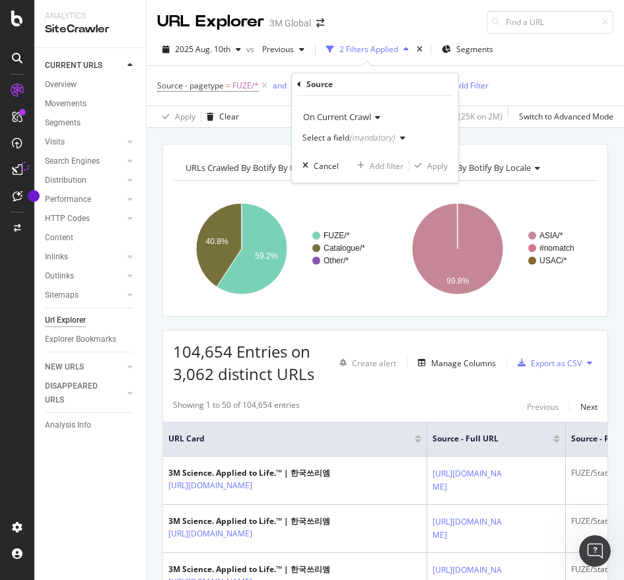
click at [364, 135] on div "(mandatory)" at bounding box center [372, 137] width 46 height 11
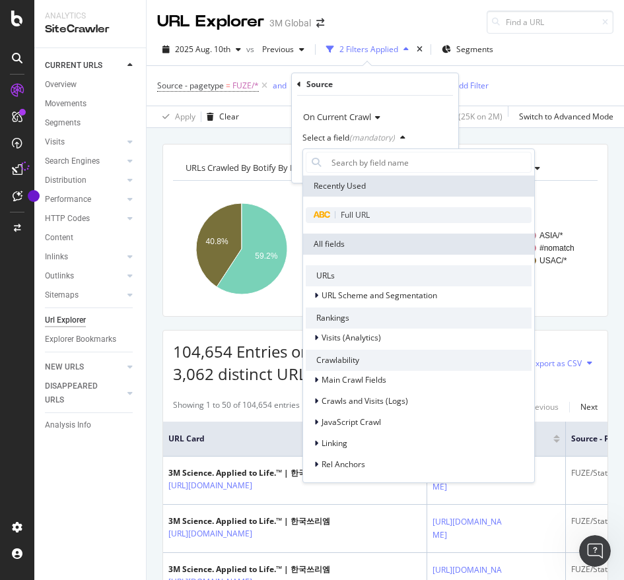
click at [340, 218] on span "Full URL" at bounding box center [354, 214] width 29 height 11
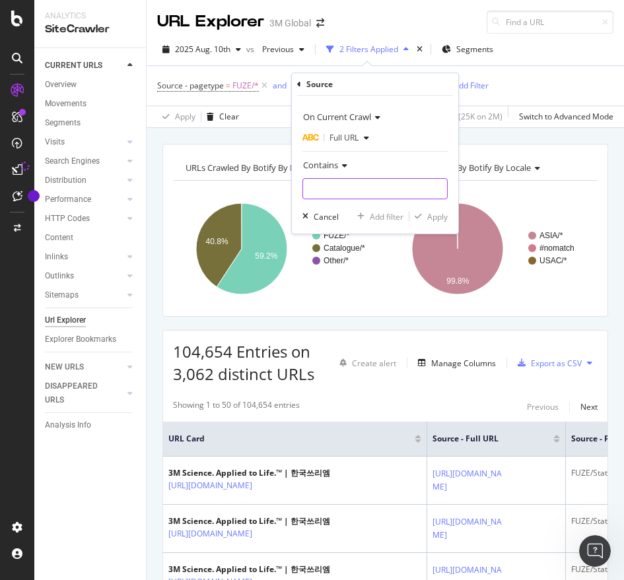
click at [346, 191] on input "text" at bounding box center [375, 188] width 144 height 21
paste input "https://www.3m.co.kr/3M/ko_KR/p/dc/v101619180/"
drag, startPoint x: 424, startPoint y: 189, endPoint x: 319, endPoint y: 187, distance: 104.9
click at [319, 187] on input "https://www.3m.co.kr/3M/ko_KR/p/dc/v101619180/" at bounding box center [365, 188] width 125 height 21
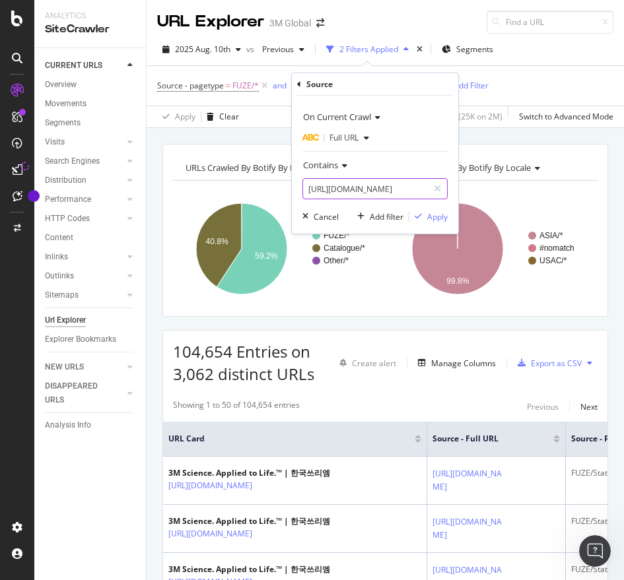
scroll to position [0, 0]
type input "https://www.3m.co.kr/"
click at [432, 218] on div "Apply" at bounding box center [437, 216] width 20 height 11
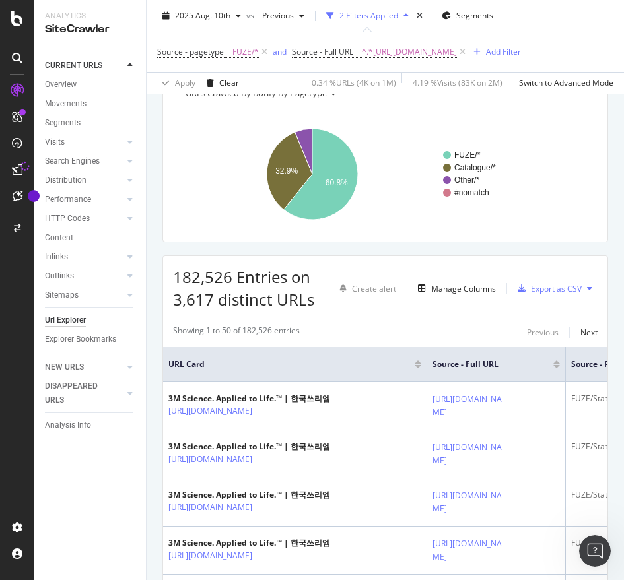
scroll to position [75, 0]
click at [532, 289] on div "Export as CSV" at bounding box center [556, 287] width 51 height 11
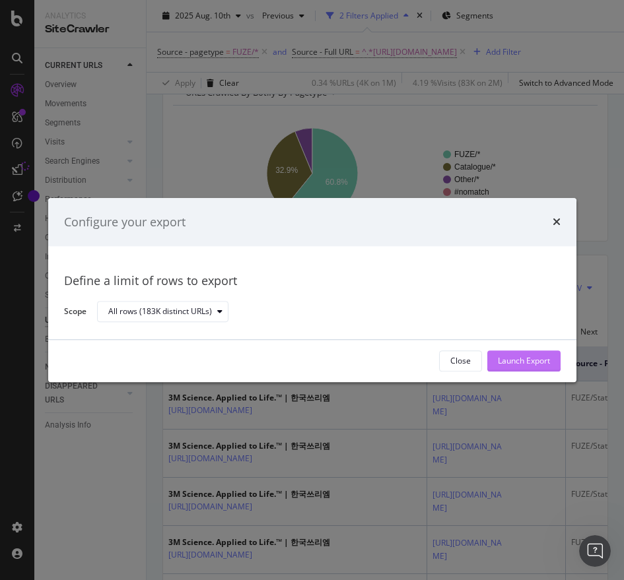
click at [518, 363] on div "Launch Export" at bounding box center [524, 361] width 52 height 11
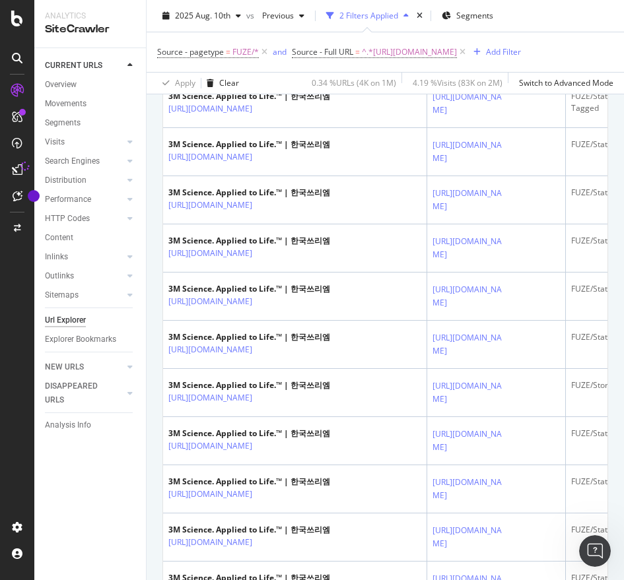
scroll to position [1487, 0]
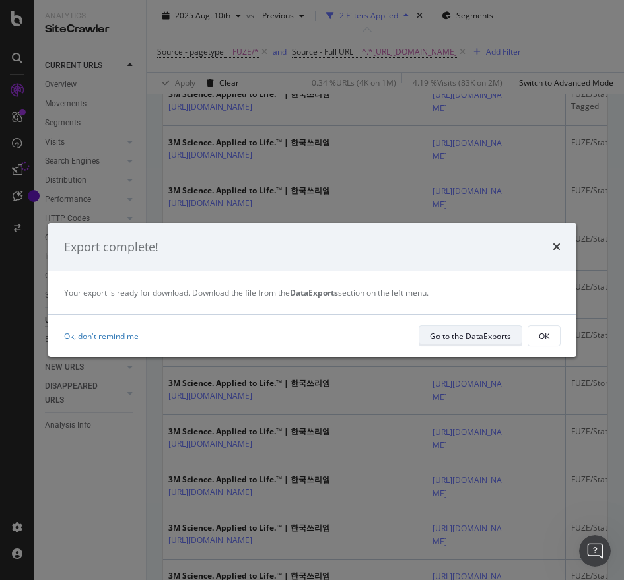
click at [462, 341] on div "Go to the DataExports" at bounding box center [470, 336] width 81 height 11
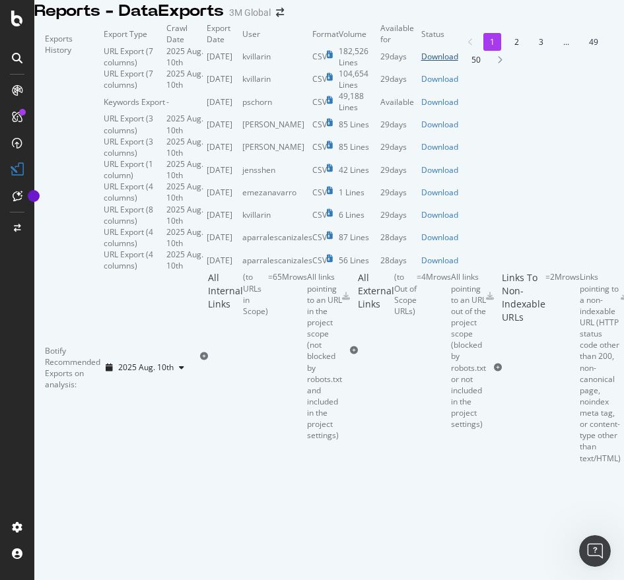
click at [458, 62] on div "Download" at bounding box center [439, 56] width 37 height 11
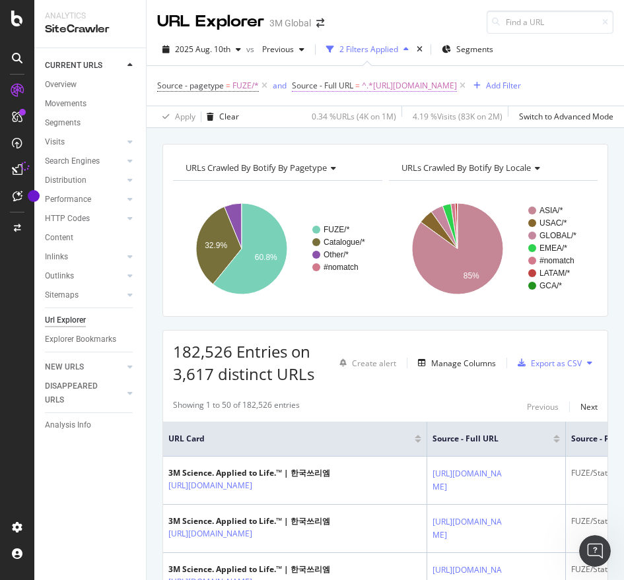
click at [408, 87] on span "^.*https://www.3m.co.kr/.*$" at bounding box center [409, 86] width 95 height 18
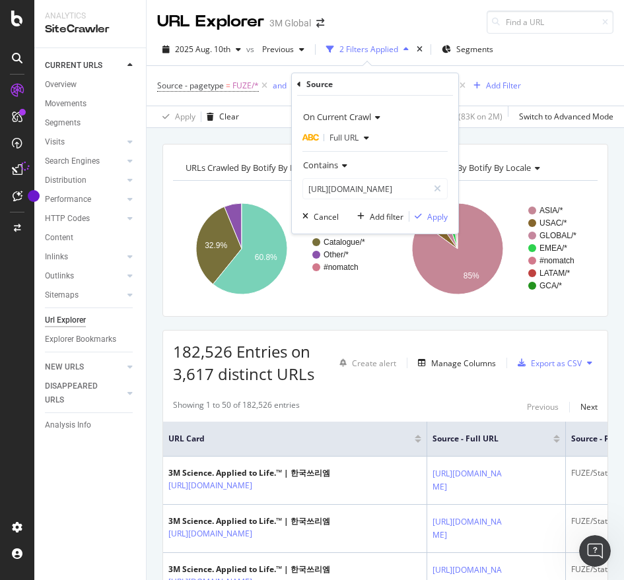
click at [296, 80] on div "Source On Current Crawl Full URL Contains https://www.3m.co.kr/ Cancel Add filt…" at bounding box center [375, 153] width 166 height 160
click at [300, 81] on icon at bounding box center [299, 85] width 4 height 8
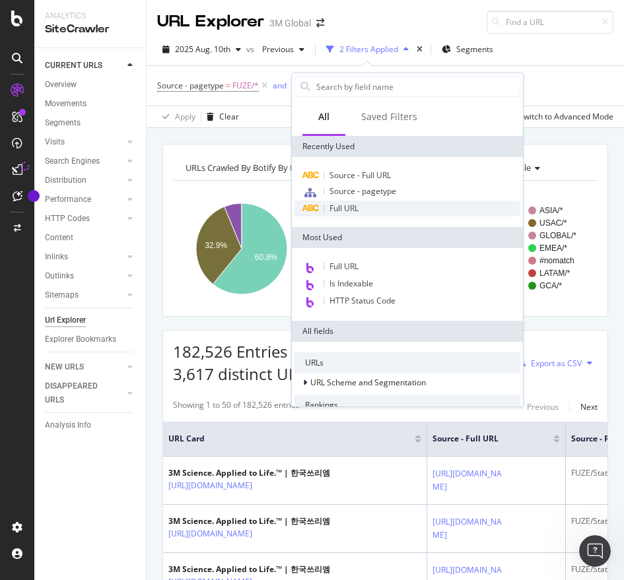
click at [338, 205] on span "Full URL" at bounding box center [343, 208] width 29 height 11
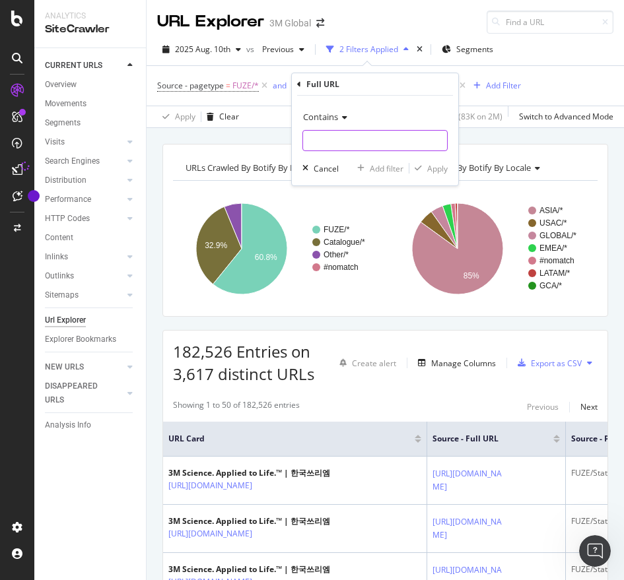
click at [407, 145] on input "text" at bounding box center [375, 140] width 144 height 21
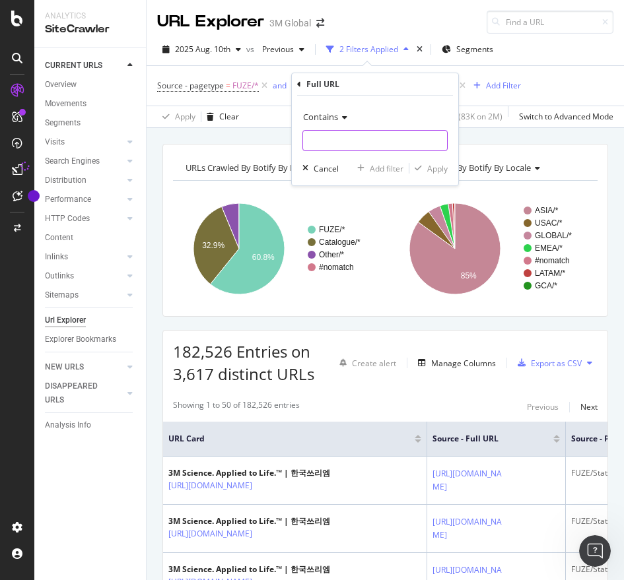
click at [406, 139] on input "text" at bounding box center [375, 140] width 144 height 21
paste input "https://www.3m.com.tw/3M/zh_TW/p/d/v000059510/"
type input "https://www.3m.com.tw/3M/zh_TW/p/d/v000059510/"
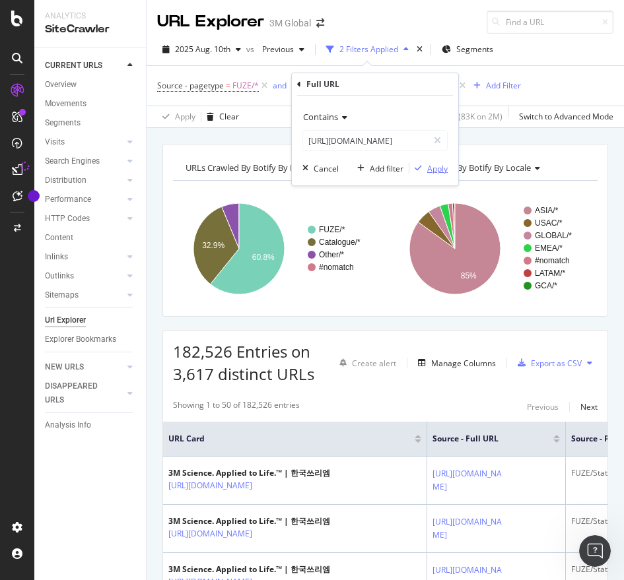
click at [441, 173] on div "Apply" at bounding box center [437, 168] width 20 height 11
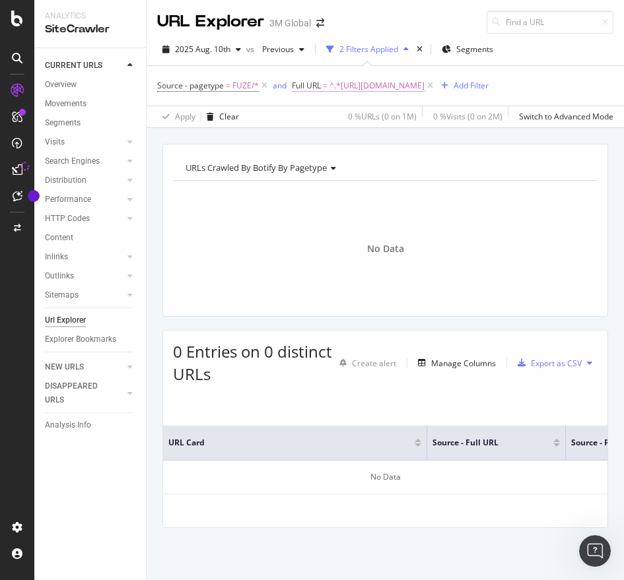
click at [424, 83] on span "^.*https://www.3m.com.tw/3M/zh_TW/p/d/v000059510/.*$" at bounding box center [376, 86] width 95 height 18
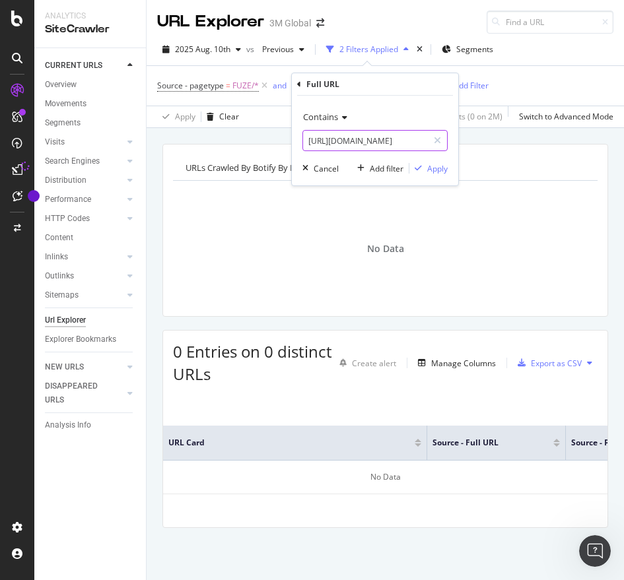
click at [385, 139] on input "https://www.3m.com.tw/3M/zh_TW/p/d/v000059510/" at bounding box center [365, 140] width 125 height 21
click at [546, 153] on div "URLs Crawled By Botify By pagetype Chart (by Value) Table Expand Export as CSV …" at bounding box center [384, 144] width 477 height 32
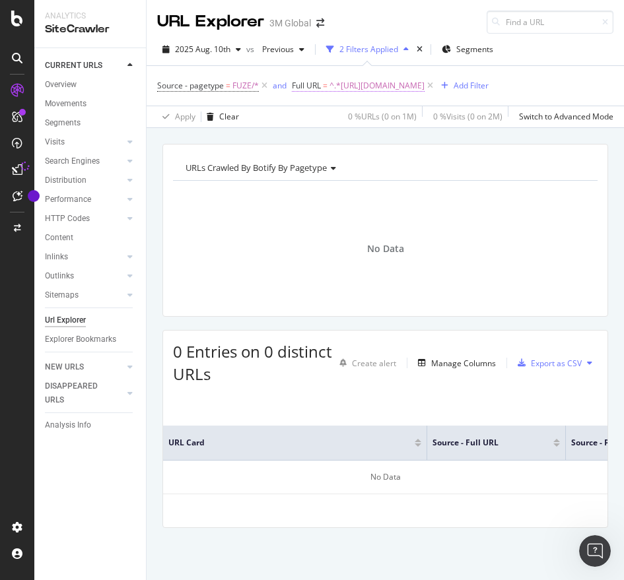
click at [385, 82] on span "^.*https://www.3m.com.tw/3M/zh_TW/p/d/v000059510/.*$" at bounding box center [376, 86] width 95 height 18
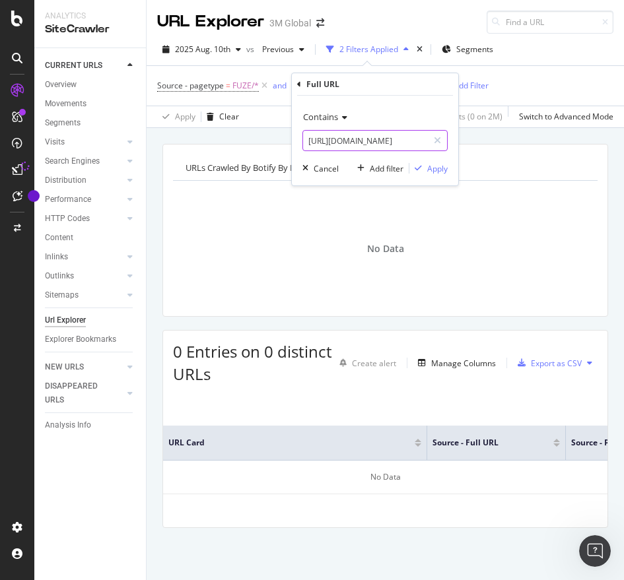
click at [373, 145] on input "https://www.3m.com.tw/3M/zh_TW/p/d/v000059510/" at bounding box center [365, 140] width 125 height 21
paste input "c"
type input "https://www.3m.com.tw/3M/zh_TW/p/dc/v000059510/"
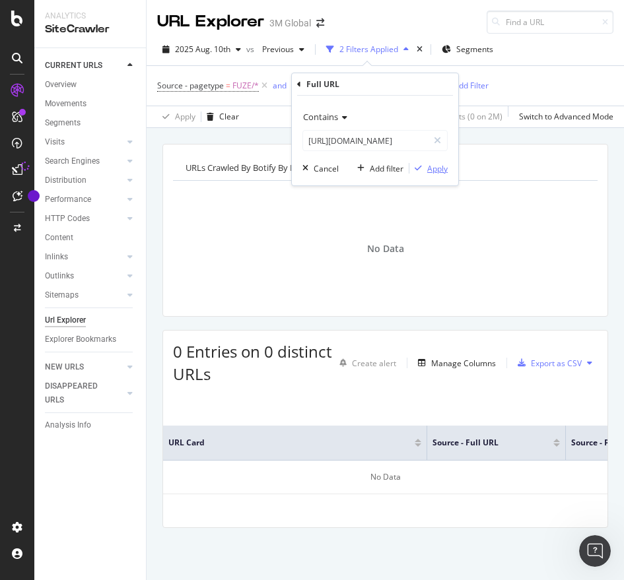
click at [444, 172] on div "Apply" at bounding box center [437, 168] width 20 height 11
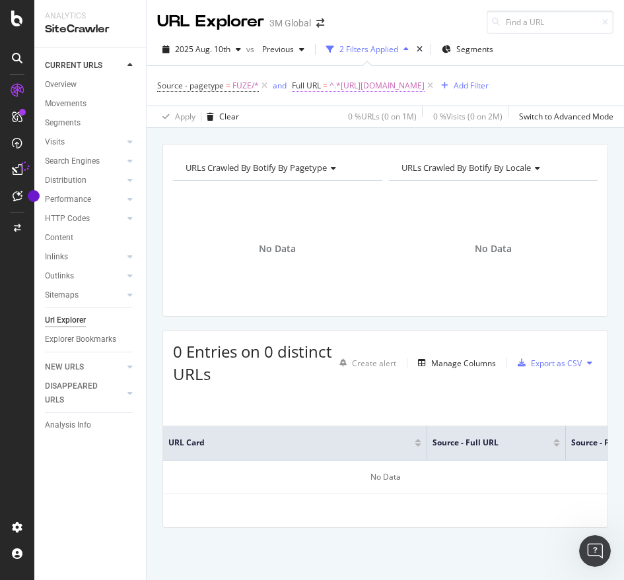
click at [424, 80] on span "^.*https://www.3m.com.tw/3M/zh_TW/p/dc/v000059510/.*$" at bounding box center [376, 86] width 95 height 18
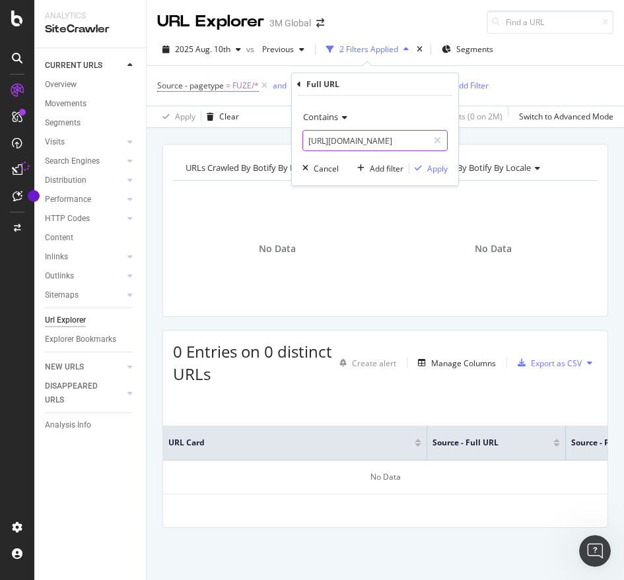
paste input "/v000059511"
click at [375, 142] on input "https://www.3m.com.tw/3M/zh_TW/p/dc/v000059510/" at bounding box center [365, 140] width 125 height 21
type input "https://www.3m.com.tw/3M/zh_TW/p/d/v000059511/"
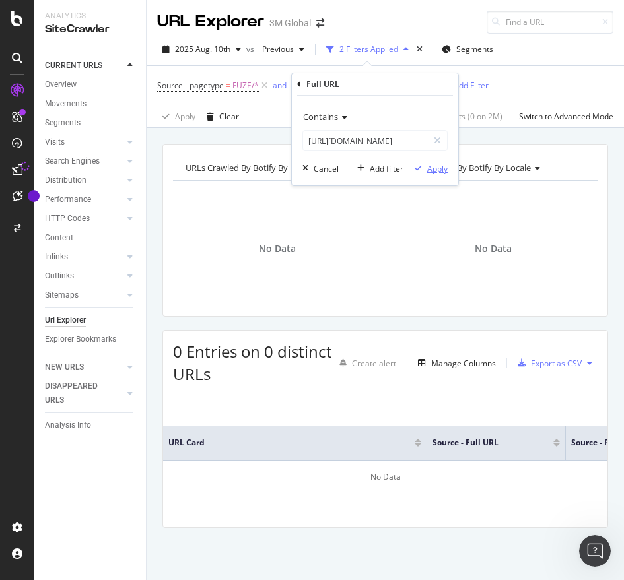
click at [443, 168] on div "Apply" at bounding box center [437, 168] width 20 height 11
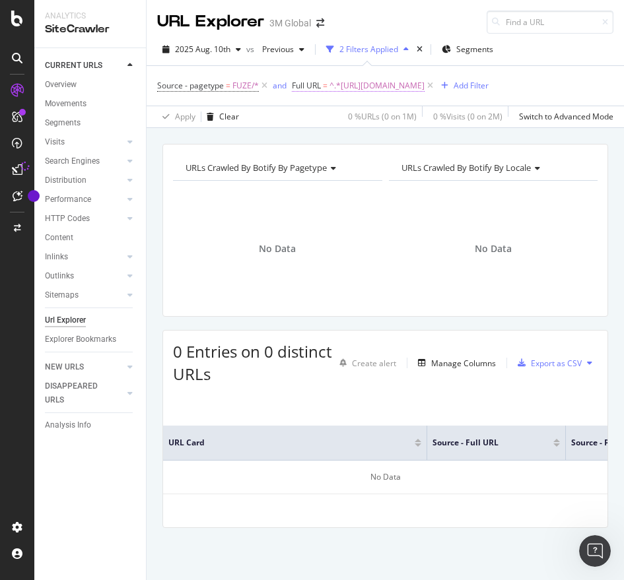
click at [377, 90] on span "^.*https://www.3m.com.tw/3M/zh_TW/p/d/v000059511/.*$" at bounding box center [376, 86] width 95 height 18
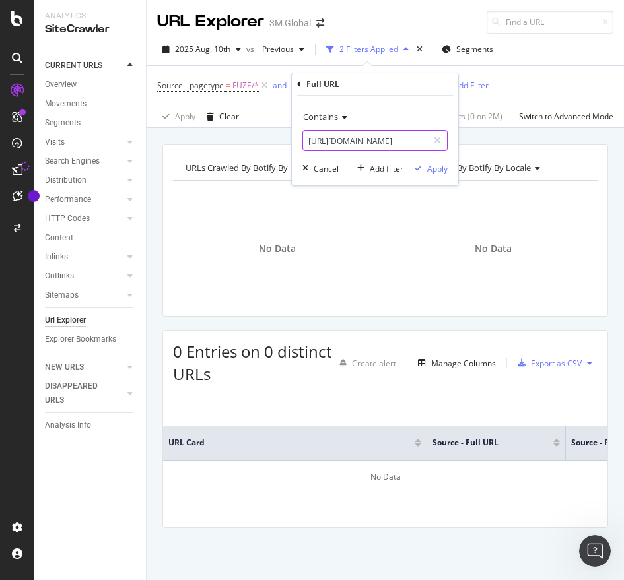
paste input "c"
click at [320, 146] on input "https://www.3m.com.tw/3M/zh_TW/p/d/v000059511/" at bounding box center [365, 140] width 125 height 21
type input "https://www.3m.com.tw/3M/zh_TW/p/dc/v000059511/"
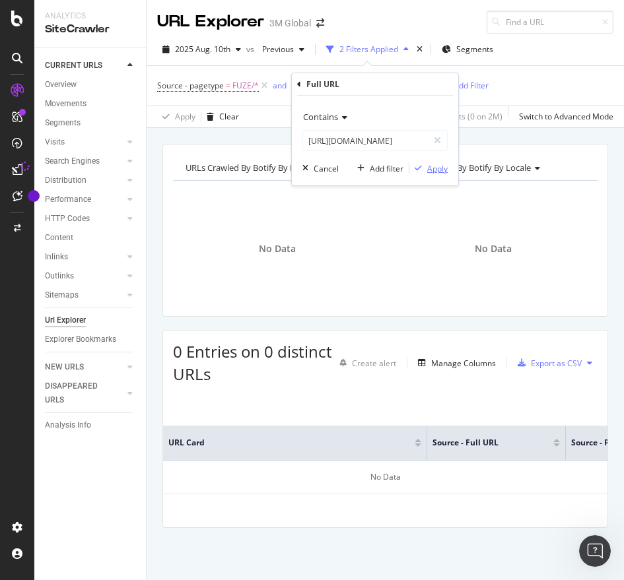
click at [434, 170] on div "Apply" at bounding box center [437, 168] width 20 height 11
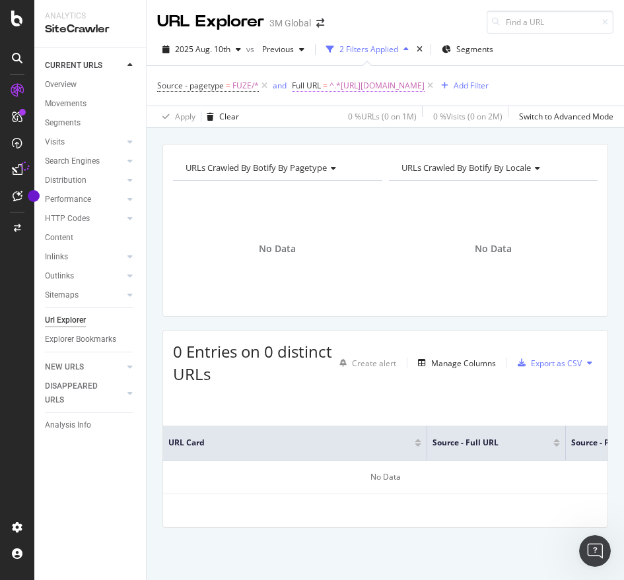
click at [424, 93] on span "^.*https://www.3m.com.tw/3M/zh_TW/p/dc/v000059511/.*$" at bounding box center [376, 86] width 95 height 18
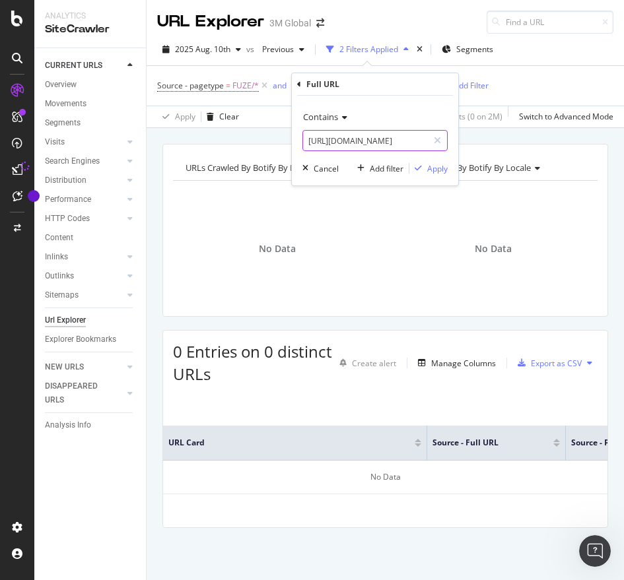
paste input "/v000155269"
click at [367, 135] on input "https://www.3m.com.tw/3M/zh_TW/p/dc/v000059511/" at bounding box center [365, 140] width 125 height 21
type input "https://www.3m.com.tw/3M/zh_TW/p/d/v000155269/"
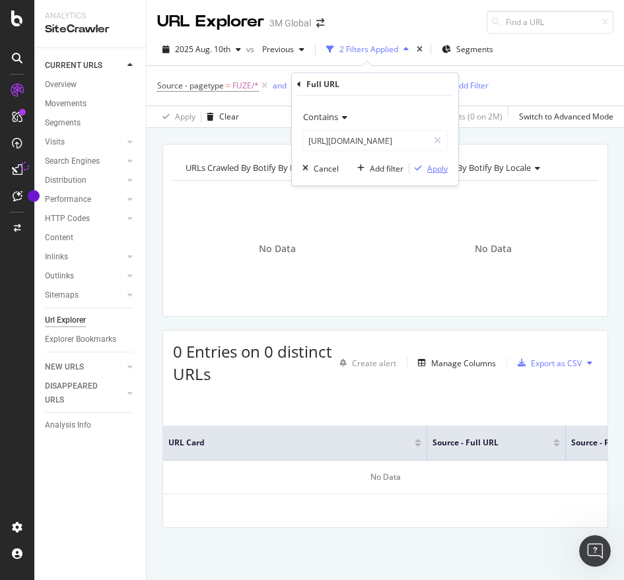
click at [443, 173] on div "Apply" at bounding box center [437, 168] width 20 height 11
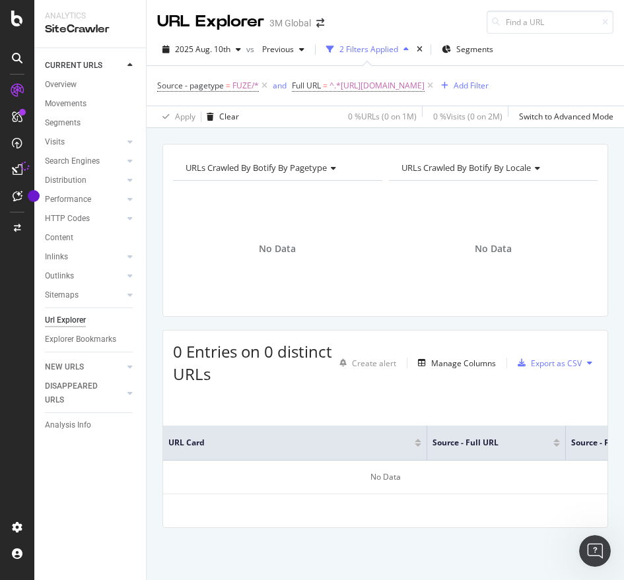
click at [454, 96] on div "Source - pagetype = FUZE/* and Full URL = ^.*https://www.3m.com.tw/3M/zh_TW/p/d…" at bounding box center [385, 86] width 456 height 40
click at [424, 90] on span "^.*https://www.3m.com.tw/3M/zh_TW/p/d/v000155269/.*$" at bounding box center [376, 86] width 95 height 18
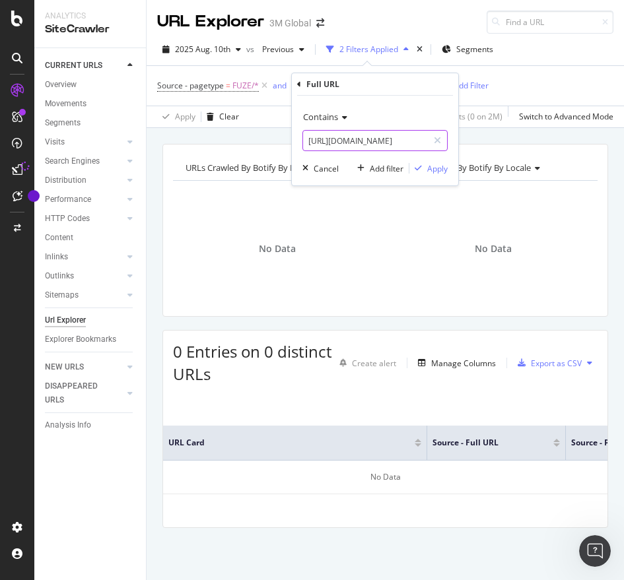
click at [378, 139] on input "https://www.3m.com.tw/3M/zh_TW/p/d/v000155269/" at bounding box center [365, 140] width 125 height 21
paste input "c"
type input "https://www.3m.com.tw/3M/zh_TW/p/dc/v000155269/"
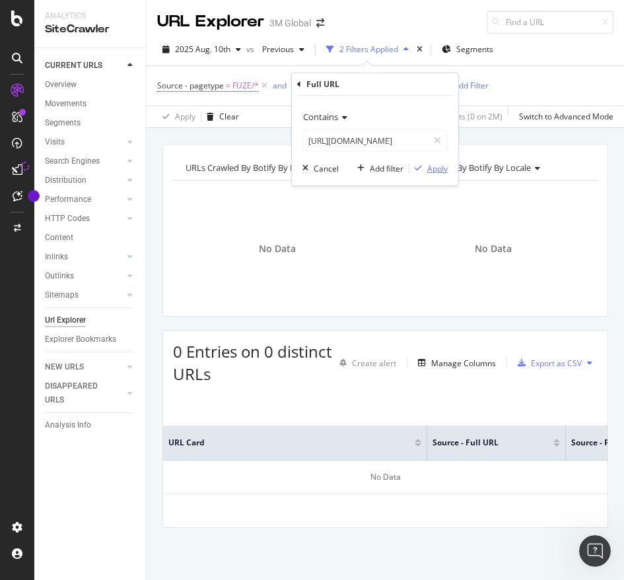
click at [440, 169] on div "Apply" at bounding box center [437, 168] width 20 height 11
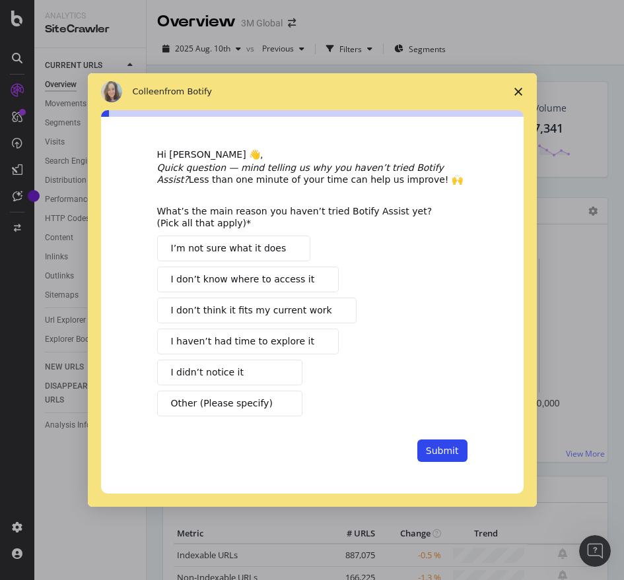
click at [519, 93] on polygon "Close survey" at bounding box center [518, 92] width 8 height 8
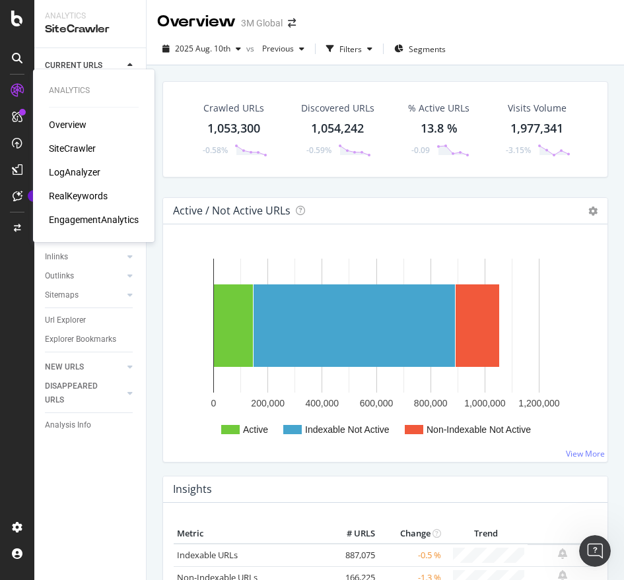
click at [65, 149] on div "SiteCrawler" at bounding box center [72, 148] width 47 height 13
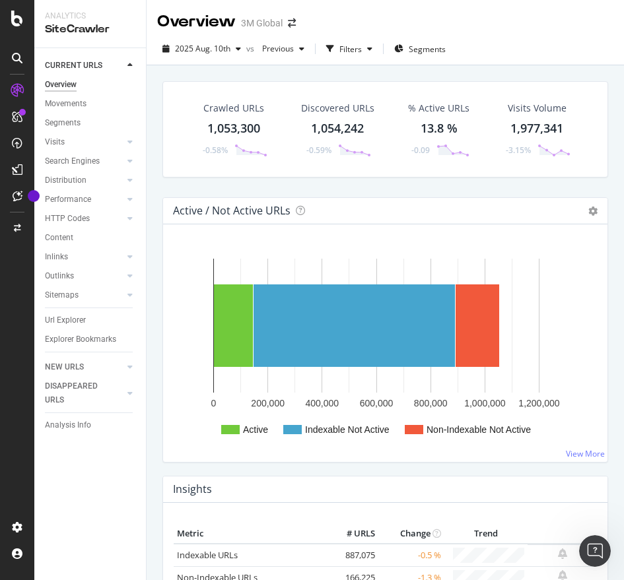
click at [20, 148] on icon at bounding box center [17, 143] width 11 height 11
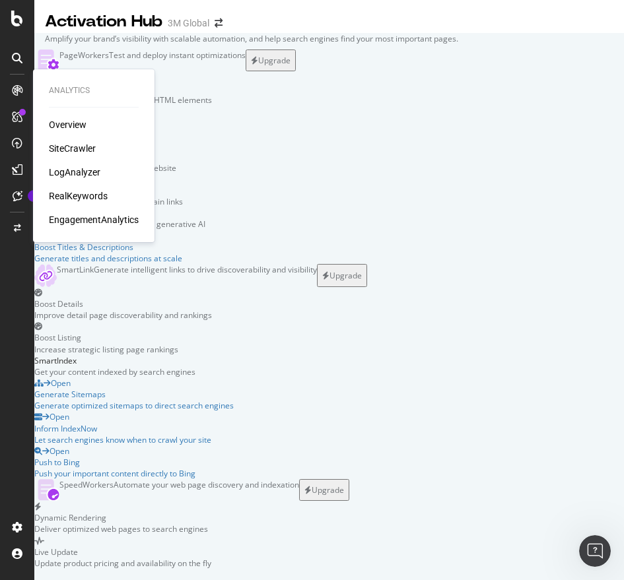
click at [66, 150] on div "SiteCrawler" at bounding box center [72, 148] width 47 height 13
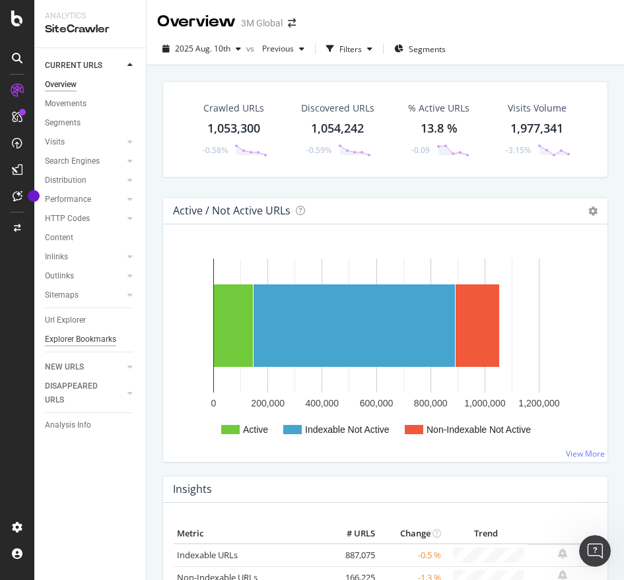
click at [94, 340] on div "Explorer Bookmarks" at bounding box center [80, 340] width 71 height 14
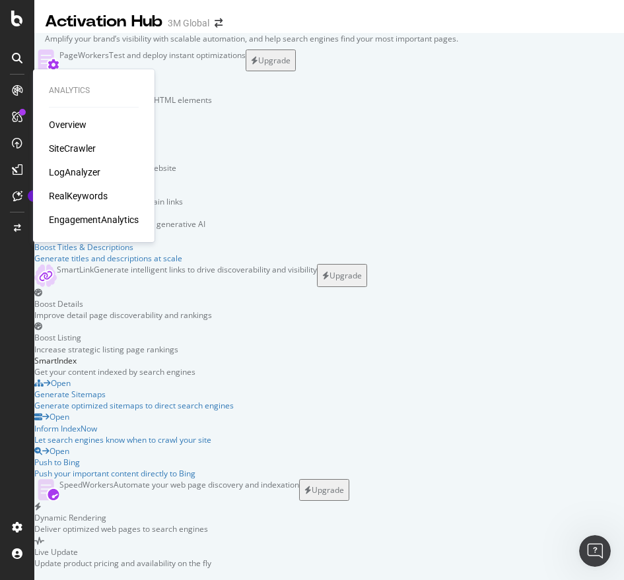
click at [84, 145] on div "SiteCrawler" at bounding box center [72, 148] width 47 height 13
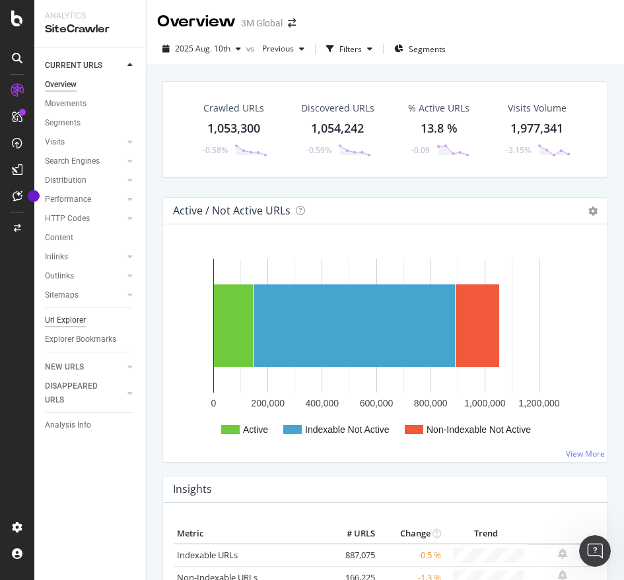
click at [71, 322] on div "Url Explorer" at bounding box center [65, 320] width 41 height 14
